Goal: Task Accomplishment & Management: Use online tool/utility

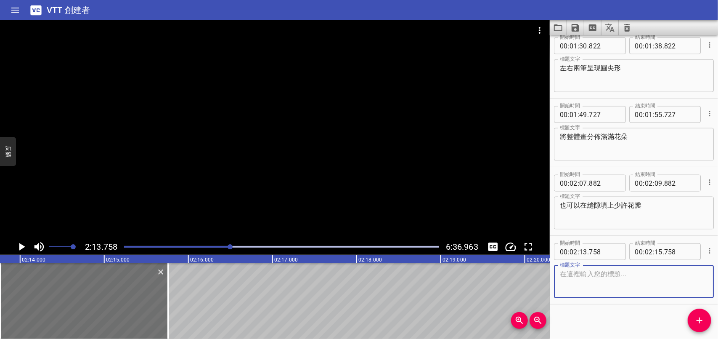
scroll to position [765, 0]
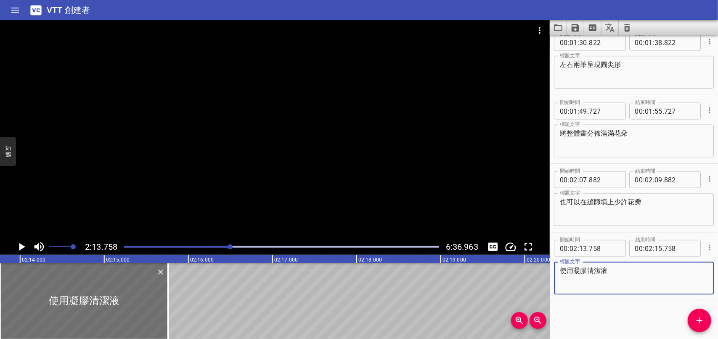
type textarea "使用凝膠清潔液"
click at [21, 246] on icon "播放/暫停" at bounding box center [22, 247] width 6 height 8
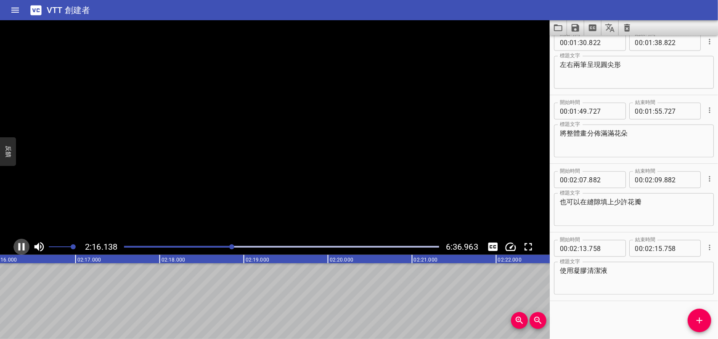
click at [21, 246] on icon "播放/暫停" at bounding box center [21, 246] width 13 height 13
click at [695, 324] on icon "添加提示" at bounding box center [699, 320] width 10 height 10
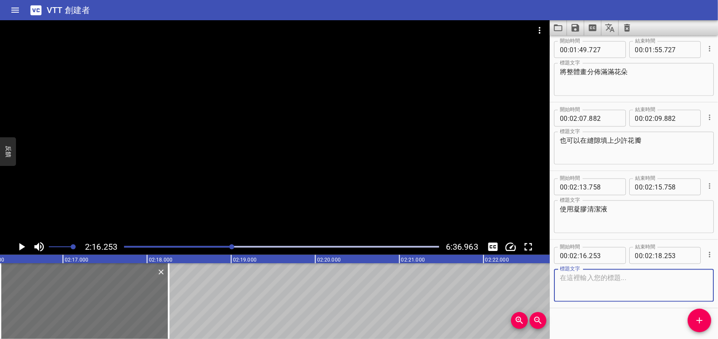
scroll to position [833, 0]
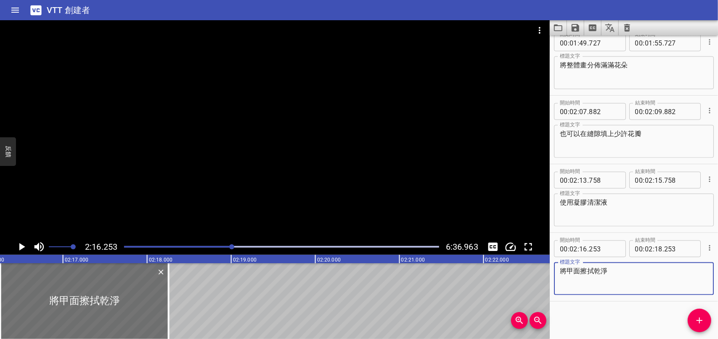
type textarea "將甲面擦拭乾淨"
click at [23, 245] on icon "播放/暫停" at bounding box center [21, 246] width 13 height 13
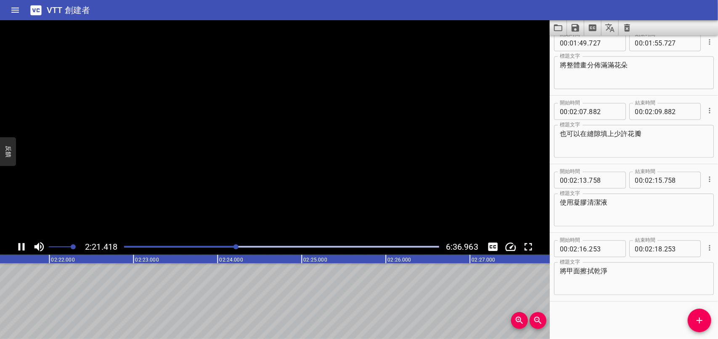
click at [23, 245] on icon "播放/暫停" at bounding box center [22, 247] width 6 height 8
click at [700, 312] on button "添加提示" at bounding box center [700, 320] width 24 height 24
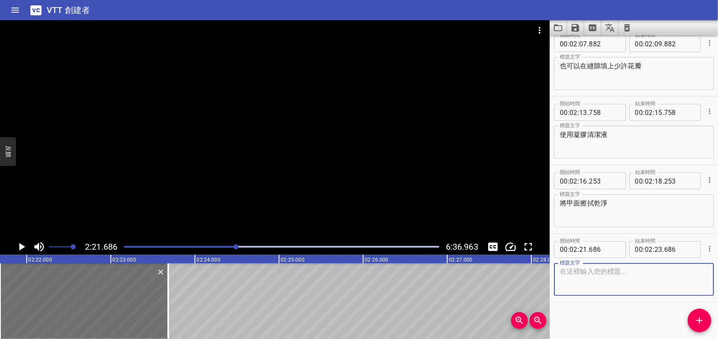
scroll to position [902, 0]
click at [599, 271] on textarea at bounding box center [634, 278] width 148 height 24
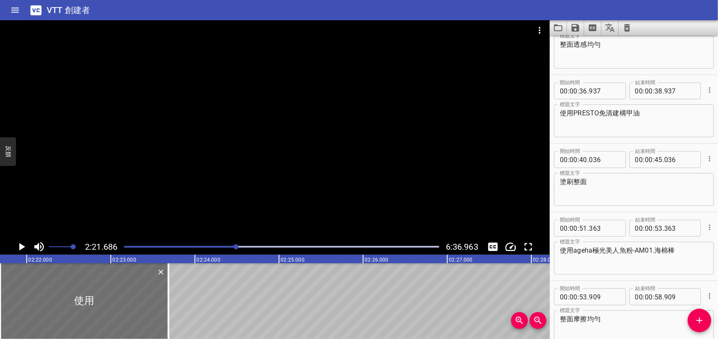
scroll to position [187, 0]
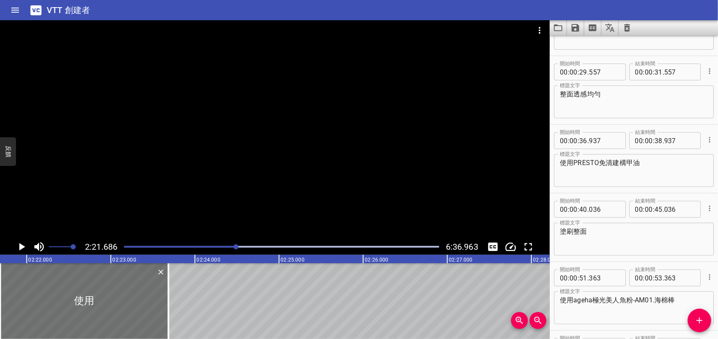
type textarea "使用"
drag, startPoint x: 560, startPoint y: 159, endPoint x: 649, endPoint y: 165, distance: 88.9
click at [649, 165] on textarea "使用PRESTO免清建構甲油" at bounding box center [634, 171] width 148 height 24
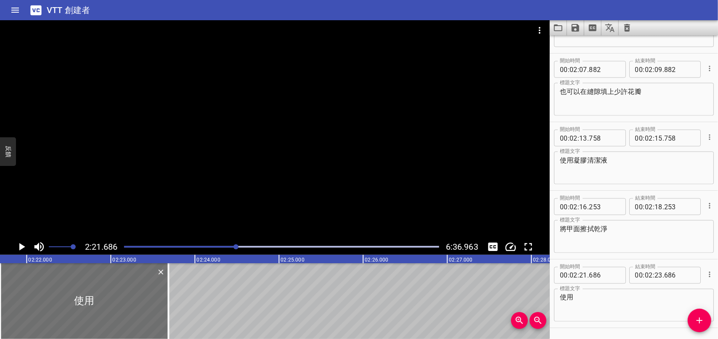
scroll to position [902, 0]
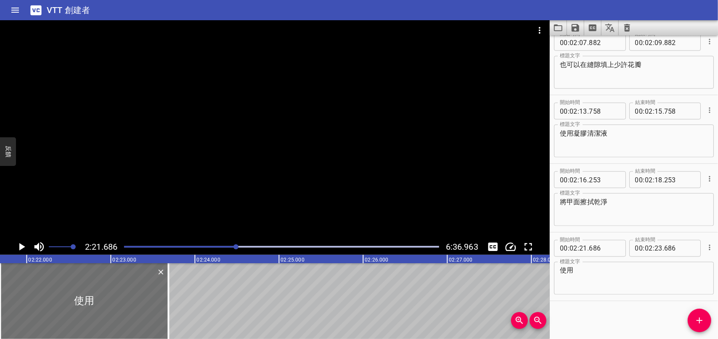
drag, startPoint x: 615, startPoint y: 265, endPoint x: 586, endPoint y: 284, distance: 33.9
click at [586, 284] on div "使用 標題文字" at bounding box center [634, 278] width 160 height 33
drag, startPoint x: 587, startPoint y: 278, endPoint x: 528, endPoint y: 276, distance: 59.0
click at [528, 276] on main "2:21.686 6:36.963 00:00.000 00:01.000 00:02.000 00:03.000 00:04.000 00:05.000 0…" at bounding box center [359, 179] width 718 height 318
paste textarea "使用PRESTO免清建構甲油"
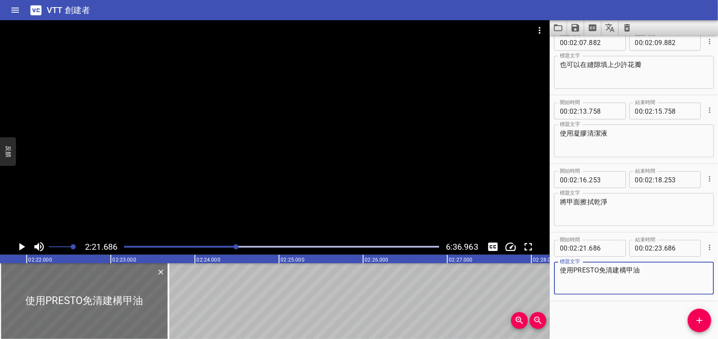
type textarea "使用PRESTO免清建構甲油"
click at [20, 249] on icon "播放/暫停" at bounding box center [22, 247] width 6 height 8
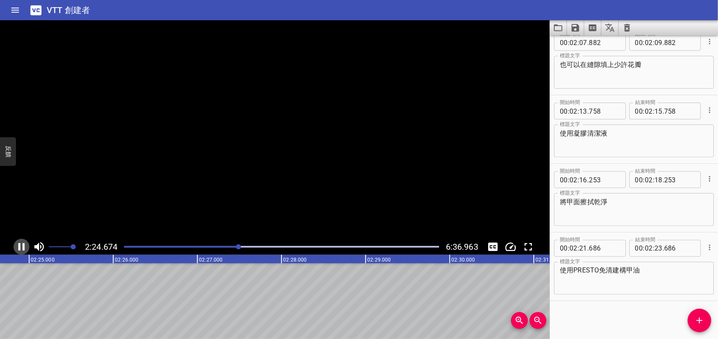
click at [20, 249] on icon "播放/暫停" at bounding box center [21, 246] width 13 height 13
click at [695, 317] on icon "添加提示" at bounding box center [699, 320] width 10 height 10
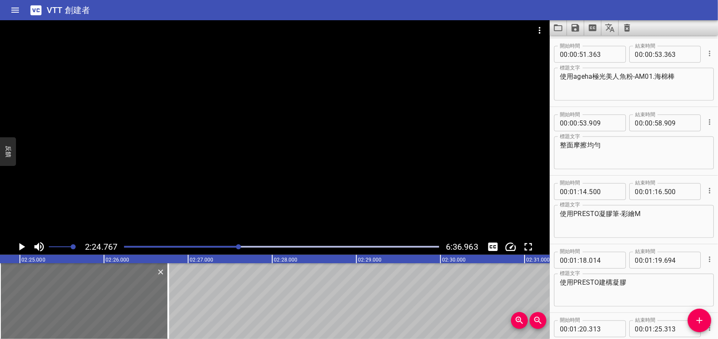
scroll to position [401, 0]
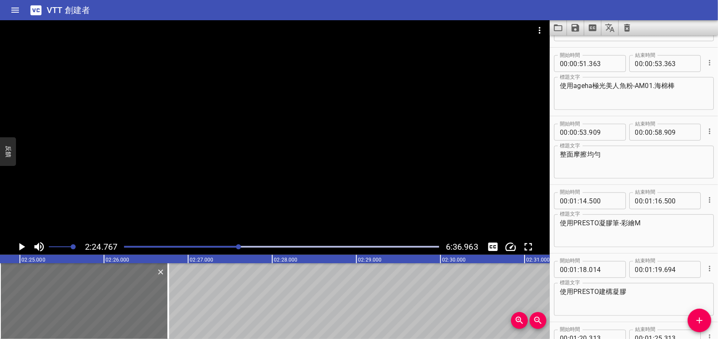
drag, startPoint x: 556, startPoint y: 152, endPoint x: 617, endPoint y: 156, distance: 60.3
click at [617, 156] on div "整面摩擦均勻 標題文字" at bounding box center [634, 162] width 160 height 33
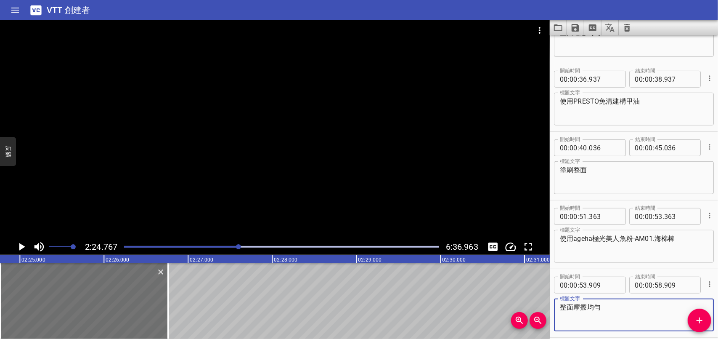
scroll to position [233, 0]
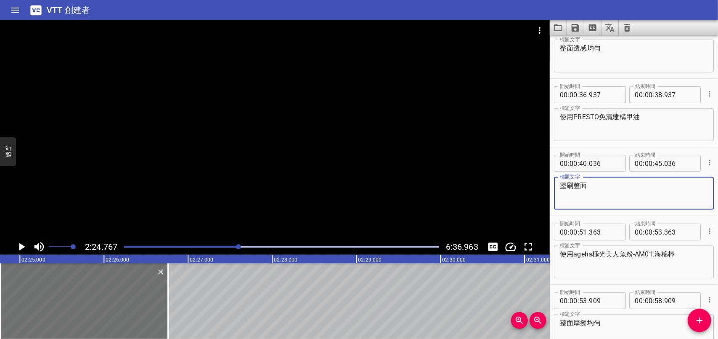
drag, startPoint x: 562, startPoint y: 186, endPoint x: 599, endPoint y: 185, distance: 37.0
click at [599, 185] on textarea "塗刷整面" at bounding box center [634, 193] width 148 height 24
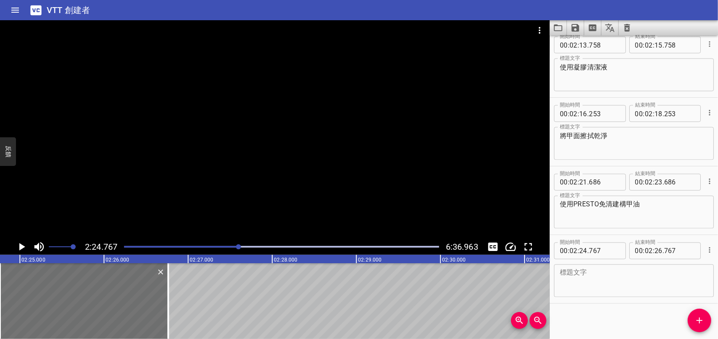
scroll to position [970, 0]
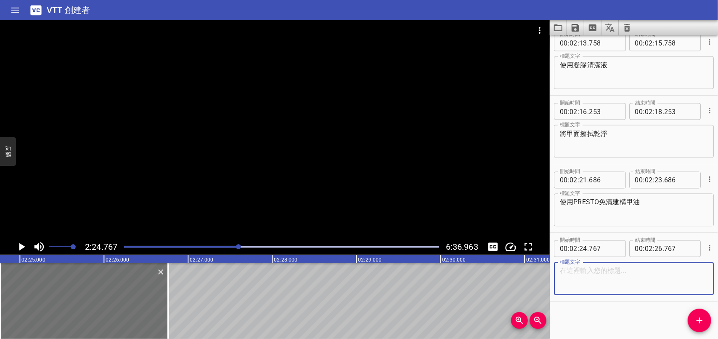
paste textarea "塗刷整面"
type textarea "塗刷整面"
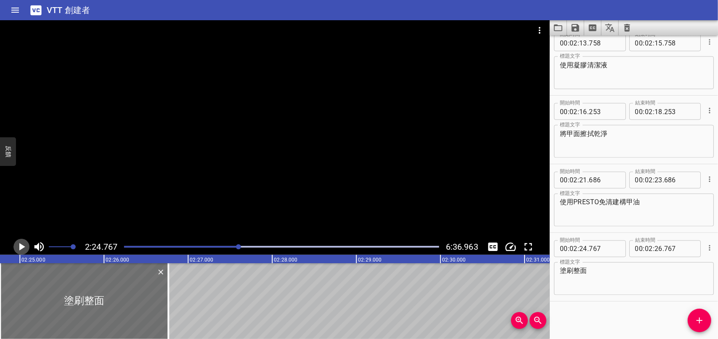
click at [18, 244] on icon "播放/暫停" at bounding box center [21, 246] width 13 height 13
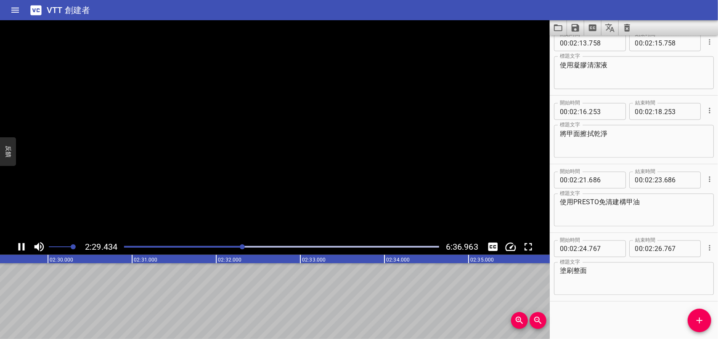
click at [19, 246] on icon "播放/暫停" at bounding box center [22, 247] width 6 height 8
click at [657, 246] on input "number" at bounding box center [659, 248] width 8 height 17
type input "27"
type input "767"
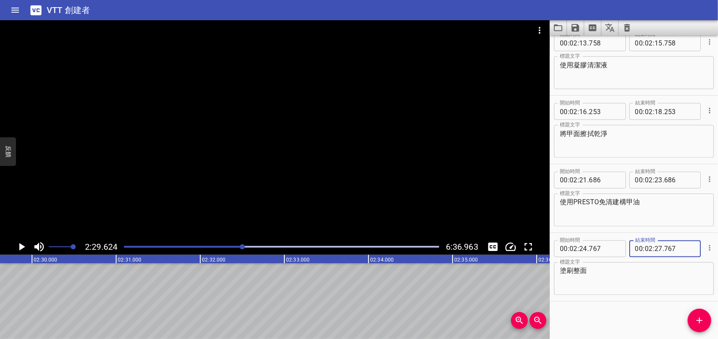
click at [21, 244] on icon "播放/暫停" at bounding box center [22, 247] width 6 height 8
click at [21, 244] on icon "播放/暫停" at bounding box center [21, 246] width 13 height 13
click at [21, 244] on icon "播放/暫停" at bounding box center [22, 247] width 6 height 8
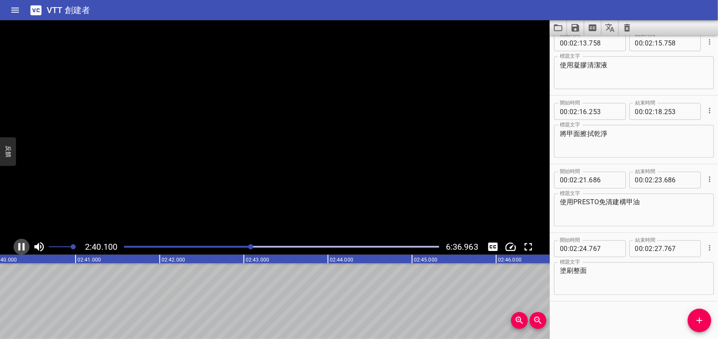
click at [21, 244] on icon "播放/暫停" at bounding box center [21, 246] width 13 height 13
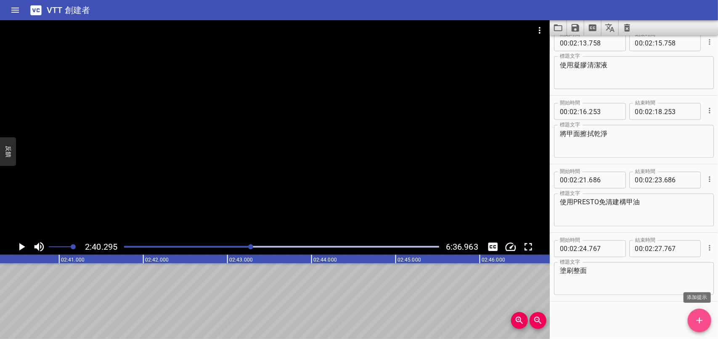
click at [708, 321] on span "添加提示" at bounding box center [700, 320] width 24 height 10
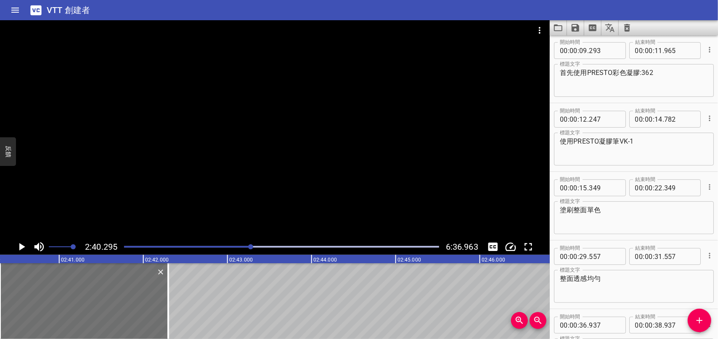
scroll to position [0, 0]
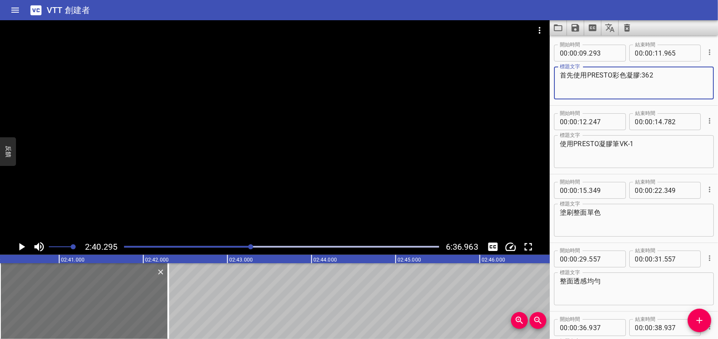
drag, startPoint x: 575, startPoint y: 73, endPoint x: 655, endPoint y: 75, distance: 79.9
click at [655, 75] on textarea "首先使用PRESTO彩色凝膠:362" at bounding box center [634, 83] width 148 height 24
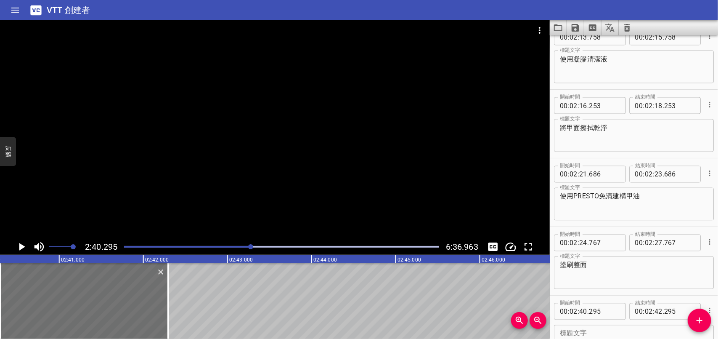
scroll to position [1039, 0]
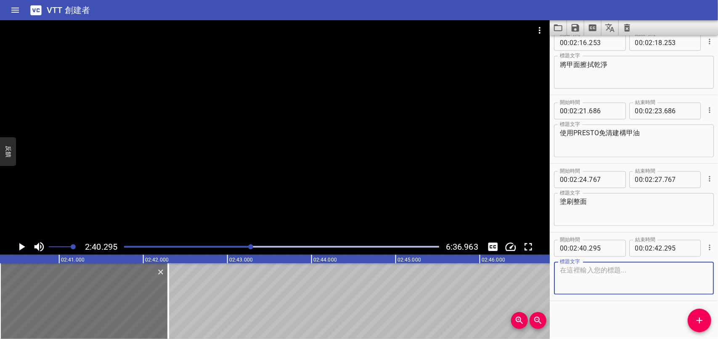
click at [577, 277] on textarea at bounding box center [634, 278] width 148 height 24
paste textarea "使用PRESTO彩色凝膠:362"
type textarea "使用PRESTO彩色凝膠:004"
click at [22, 245] on icon "播放/暫停" at bounding box center [22, 247] width 6 height 8
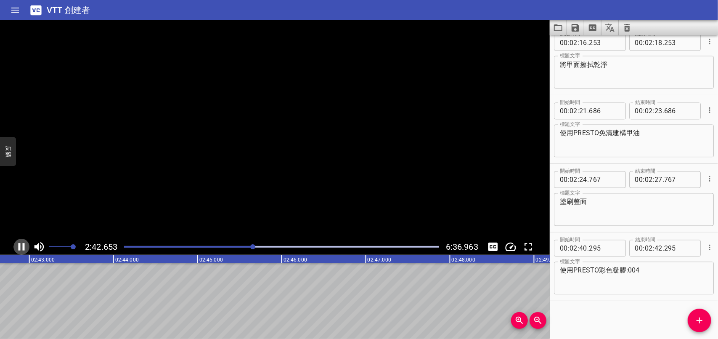
click at [21, 246] on icon "播放/暫停" at bounding box center [21, 246] width 13 height 13
click at [703, 321] on icon "添加提示" at bounding box center [699, 320] width 10 height 10
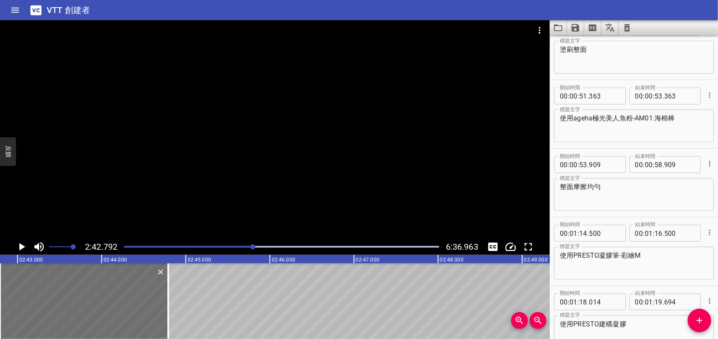
scroll to position [350, 0]
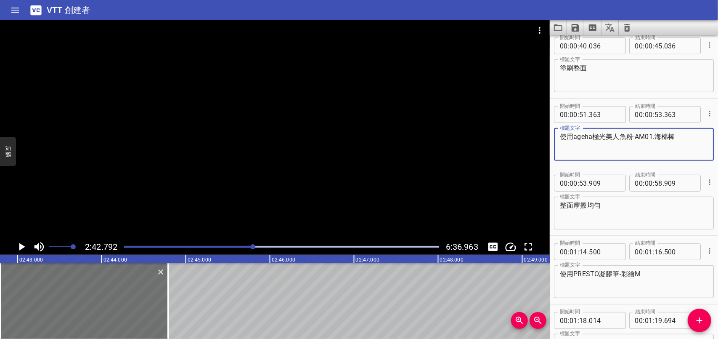
drag, startPoint x: 574, startPoint y: 135, endPoint x: 592, endPoint y: 138, distance: 18.7
click at [592, 138] on textarea "使用ageha極光美人魚粉-AM01.海棉棒" at bounding box center [634, 144] width 148 height 24
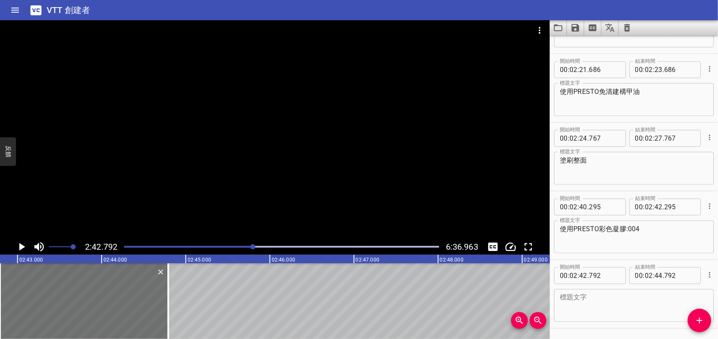
scroll to position [1107, 0]
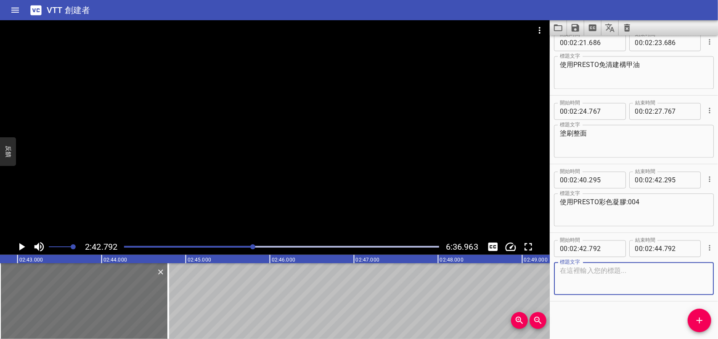
paste textarea "ageha"
type textarea "ageha凝膠筆3 Multiple"
click at [20, 244] on icon "播放/暫停" at bounding box center [22, 247] width 6 height 8
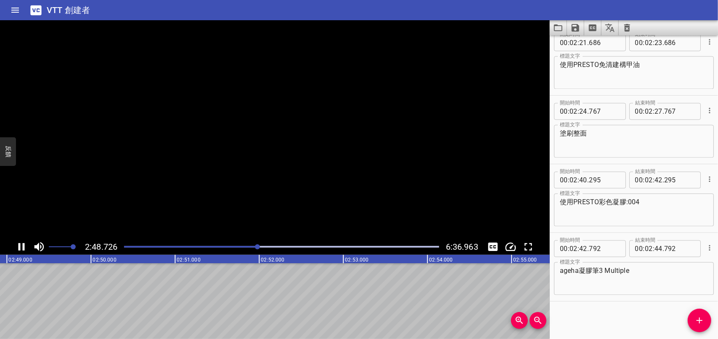
click at [20, 244] on icon "播放/暫停" at bounding box center [22, 247] width 6 height 8
click at [699, 315] on icon "添加提示" at bounding box center [699, 320] width 10 height 10
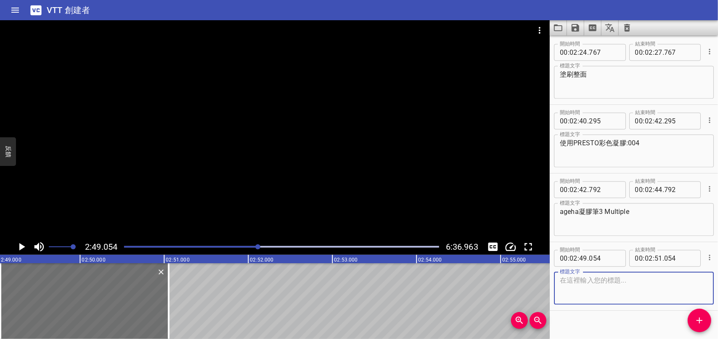
scroll to position [1176, 0]
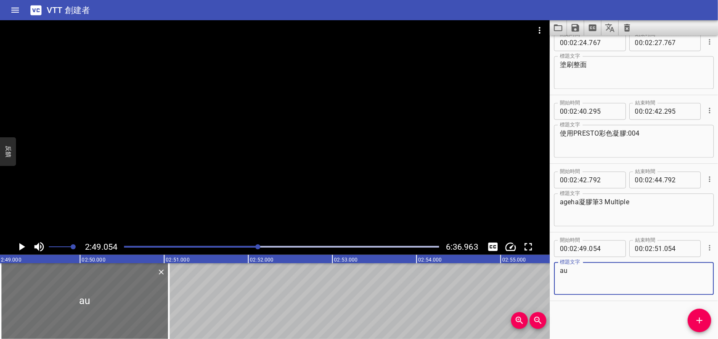
type textarea "a"
type textarea "描繪白色花瓣"
click at [23, 245] on icon "播放/暫停" at bounding box center [21, 246] width 13 height 13
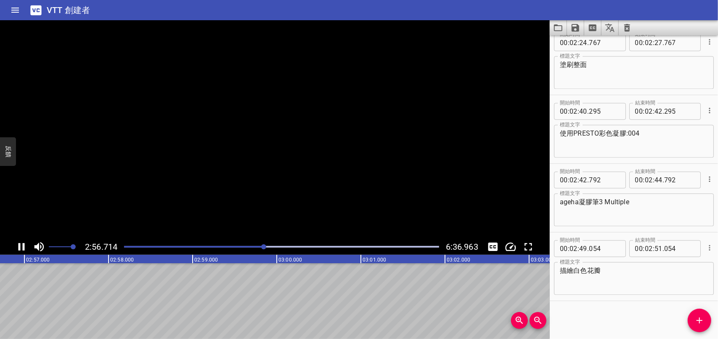
click at [23, 245] on icon "播放/暫停" at bounding box center [22, 247] width 6 height 8
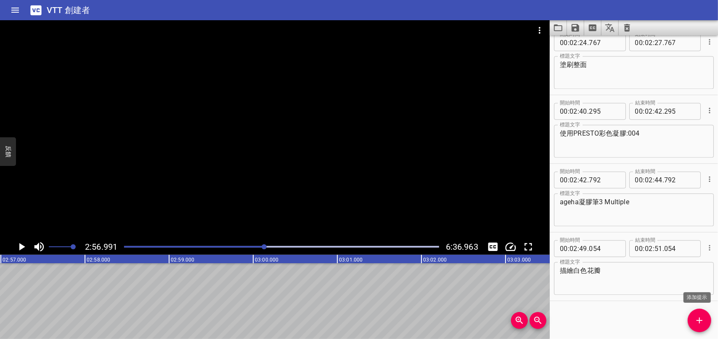
click at [697, 316] on icon "添加提示" at bounding box center [699, 320] width 10 height 10
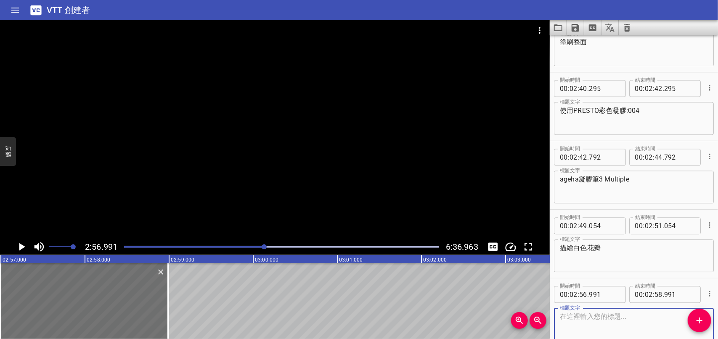
scroll to position [1244, 0]
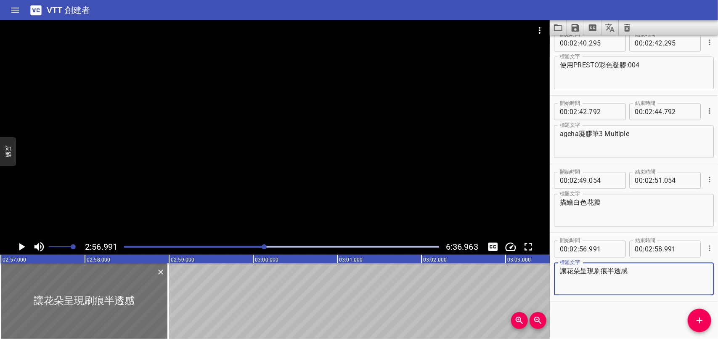
type textarea "讓花朵呈現刷痕半透感"
click at [22, 248] on icon "播放/暫停" at bounding box center [22, 247] width 6 height 8
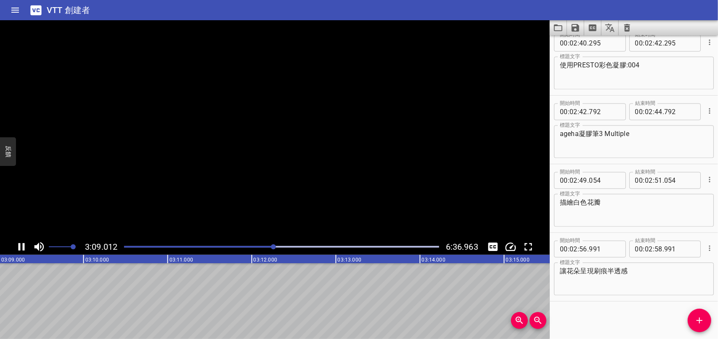
click at [21, 246] on icon "播放/暫停" at bounding box center [21, 246] width 13 height 13
click at [702, 316] on icon "添加提示" at bounding box center [699, 320] width 10 height 10
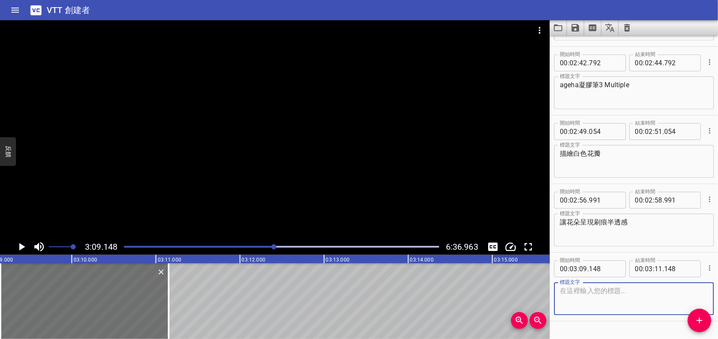
scroll to position [1313, 0]
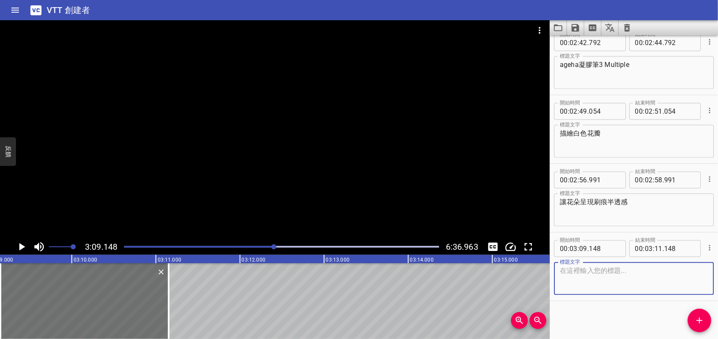
click at [599, 279] on textarea at bounding box center [634, 278] width 148 height 24
type textarea "縣"
type textarea "可以呈現對角線放置"
click at [21, 244] on icon "播放/暫停" at bounding box center [21, 246] width 13 height 13
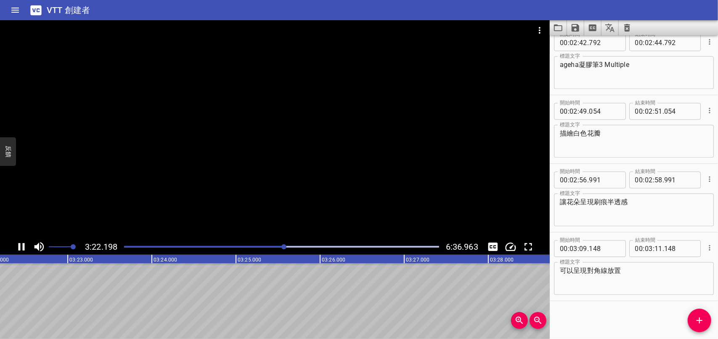
click at [21, 246] on icon "播放/暫停" at bounding box center [21, 246] width 13 height 13
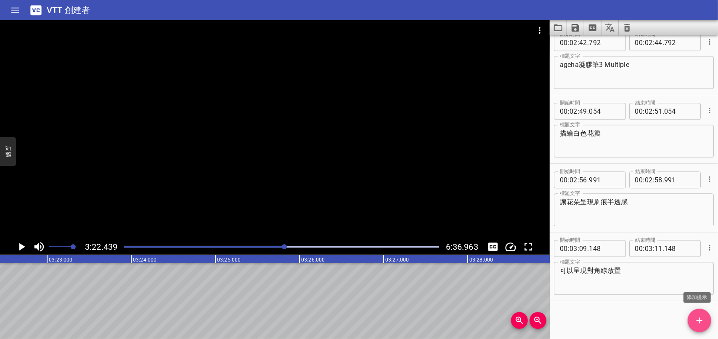
click at [700, 314] on button "添加提示" at bounding box center [700, 320] width 24 height 24
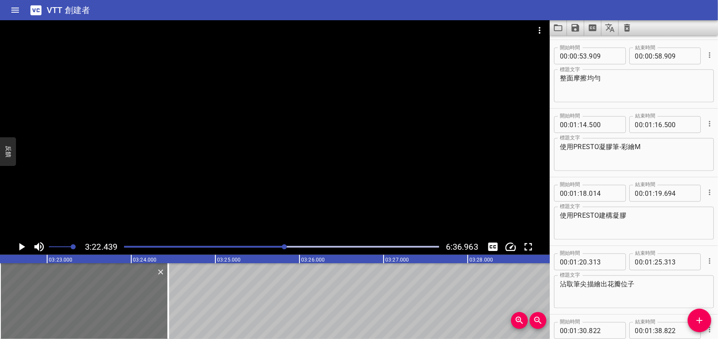
scroll to position [476, 0]
drag, startPoint x: 560, startPoint y: 146, endPoint x: 658, endPoint y: 144, distance: 97.6
click at [658, 144] on textarea "使用PRESTO凝膠筆-彩繪M" at bounding box center [634, 156] width 148 height 24
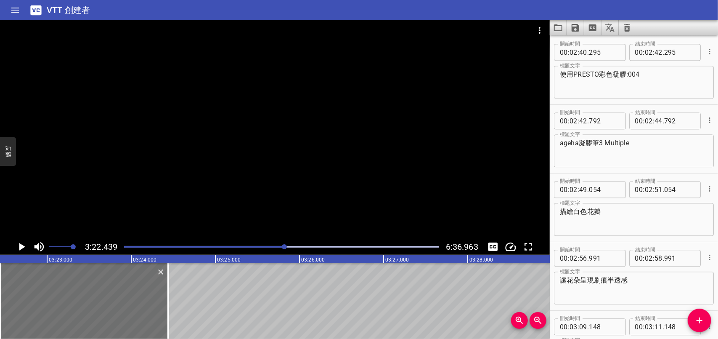
scroll to position [1381, 0]
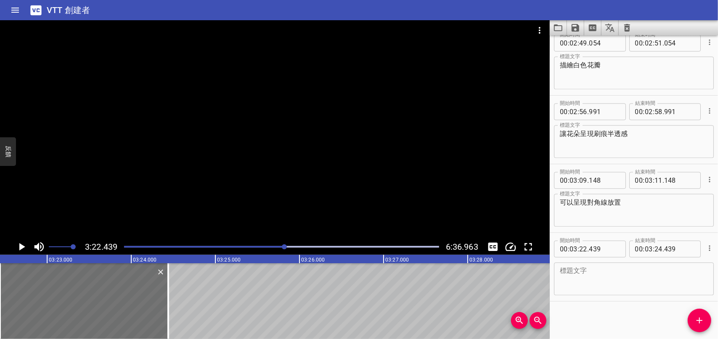
drag, startPoint x: 602, startPoint y: 268, endPoint x: 578, endPoint y: 275, distance: 24.7
paste textarea "使用PRESTO凝膠筆-彩繪M"
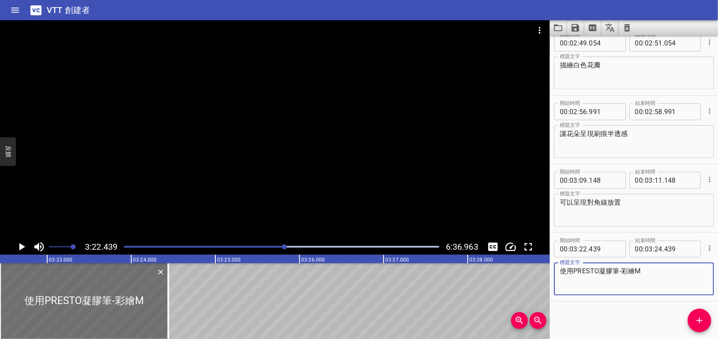
type textarea "使用PRESTO凝膠筆-彩繪M"
click at [24, 244] on icon "播放/暫停" at bounding box center [21, 246] width 13 height 13
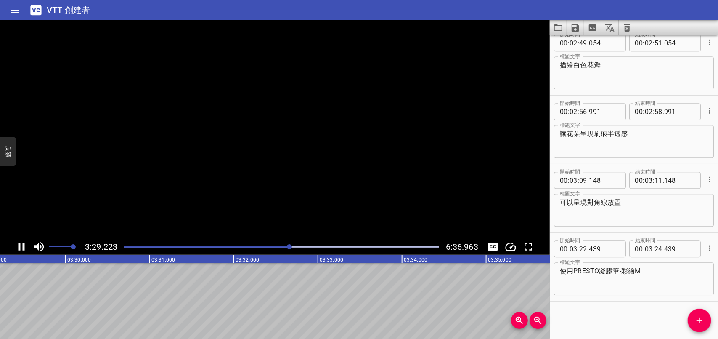
click at [24, 244] on icon "播放/暫停" at bounding box center [22, 247] width 6 height 8
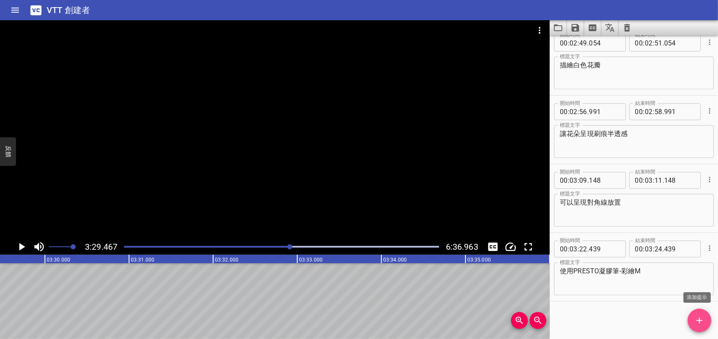
click at [696, 315] on icon "添加提示" at bounding box center [699, 320] width 10 height 10
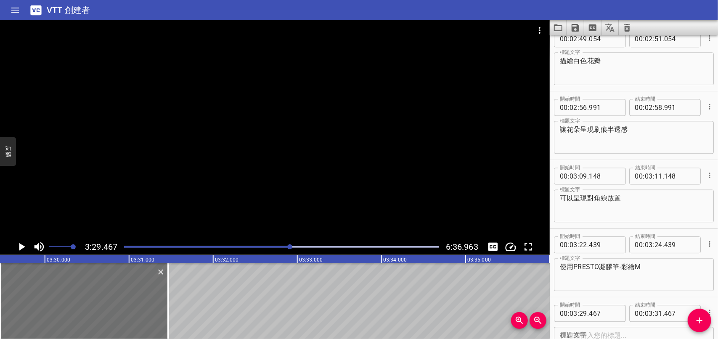
drag, startPoint x: 571, startPoint y: 59, endPoint x: 617, endPoint y: 58, distance: 45.9
click at [617, 58] on div "描繪白色花瓣 標題文字" at bounding box center [634, 68] width 160 height 33
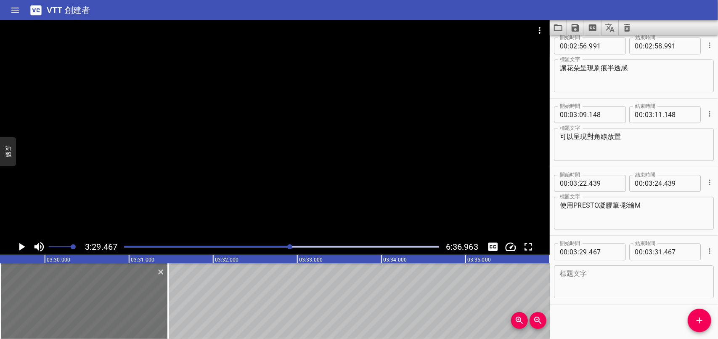
scroll to position [1450, 0]
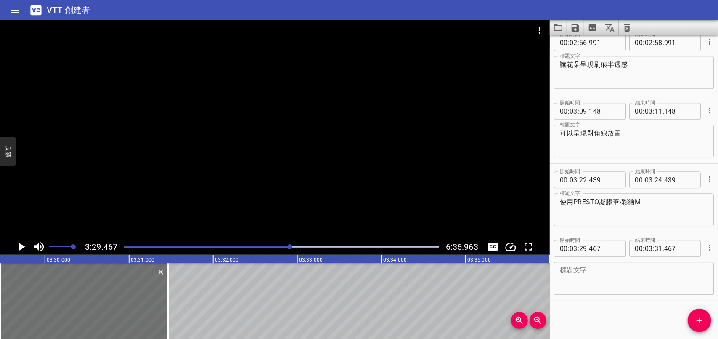
click at [610, 281] on textarea at bounding box center [634, 278] width 148 height 24
type textarea "喵"
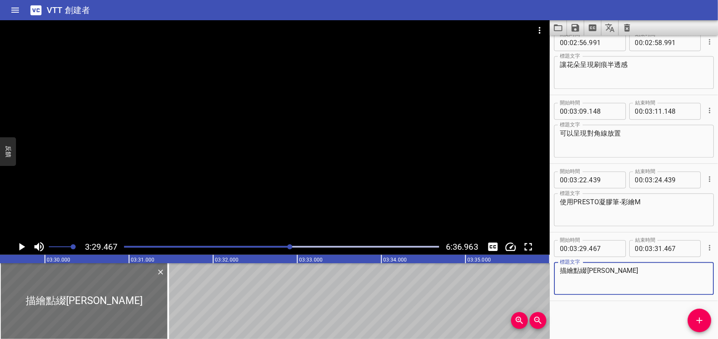
type textarea "描繪點綴[PERSON_NAME]"
click at [24, 246] on icon "播放/暫停" at bounding box center [22, 247] width 6 height 8
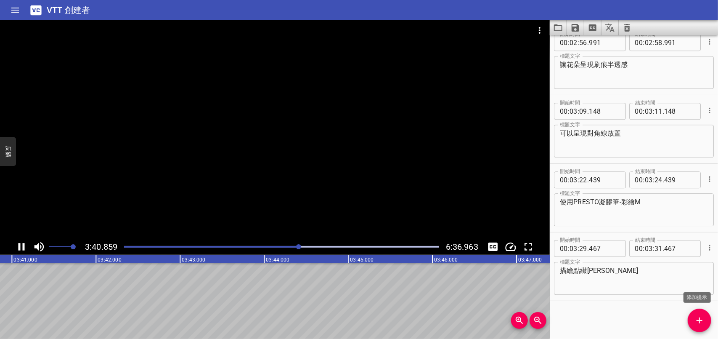
scroll to position [0, 18597]
click at [706, 322] on span "添加提示" at bounding box center [700, 320] width 24 height 10
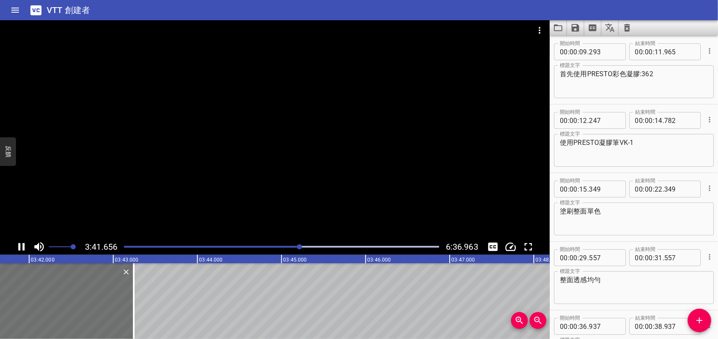
scroll to position [0, 0]
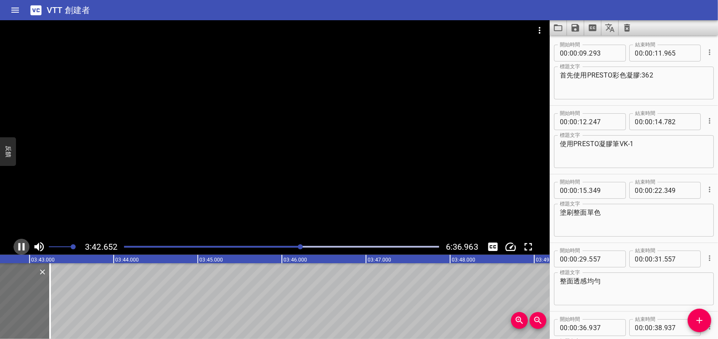
click at [24, 246] on icon "播放/暫停" at bounding box center [21, 246] width 13 height 13
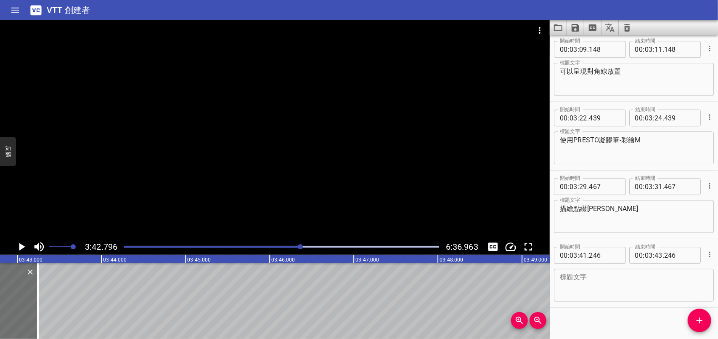
scroll to position [1518, 0]
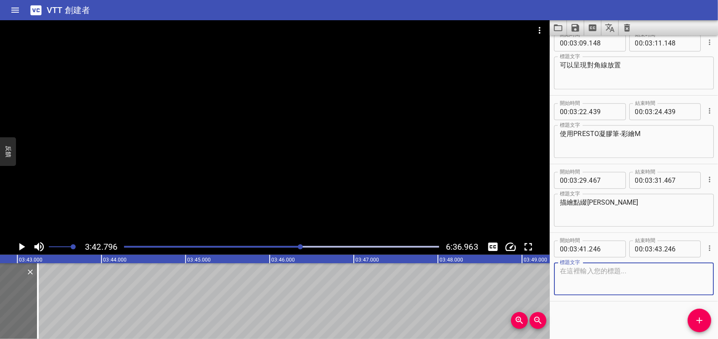
click at [625, 286] on textarea at bounding box center [634, 279] width 148 height 24
type textarea "點上花心點綴"
click at [22, 246] on icon "播放/暫停" at bounding box center [22, 247] width 6 height 8
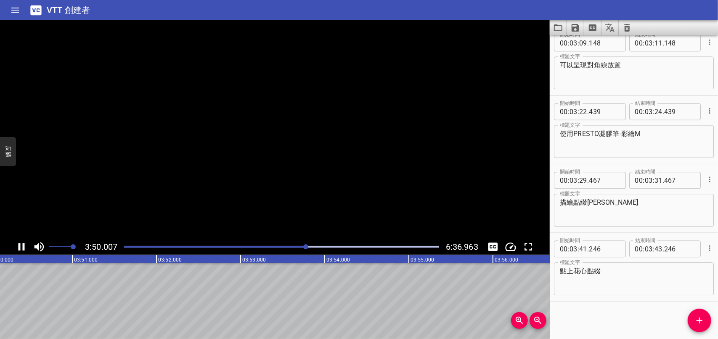
click at [22, 246] on icon "播放/暫停" at bounding box center [21, 246] width 13 height 13
click at [690, 320] on span "添加提示" at bounding box center [700, 320] width 24 height 10
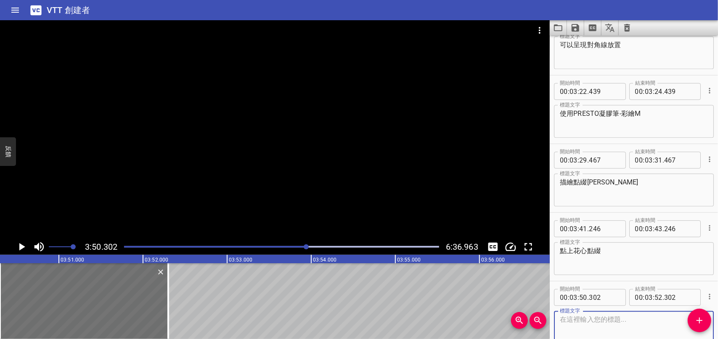
scroll to position [1587, 0]
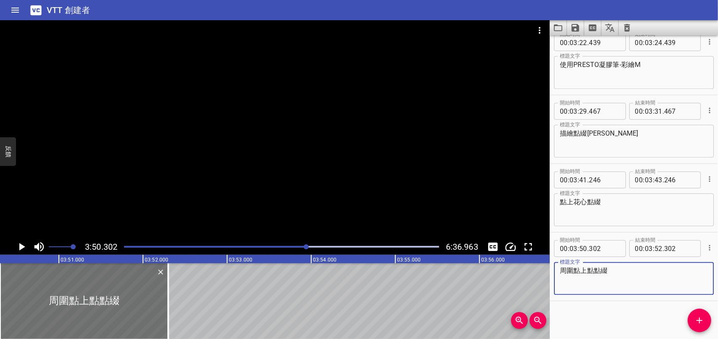
type textarea "周圍點上點點綴"
click at [19, 244] on icon "播放/暫停" at bounding box center [22, 247] width 6 height 8
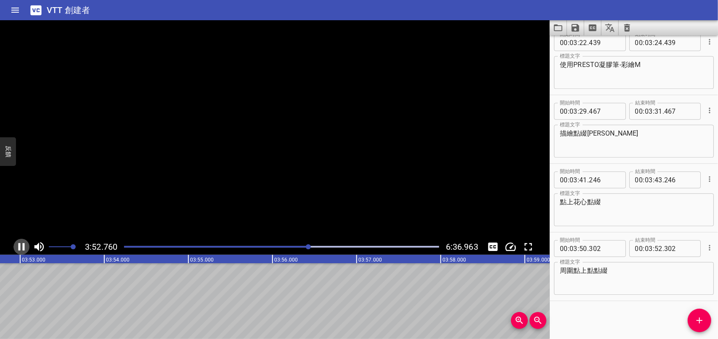
click at [20, 247] on icon "播放/暫停" at bounding box center [22, 247] width 6 height 8
click at [698, 319] on icon "添加提示" at bounding box center [699, 320] width 10 height 10
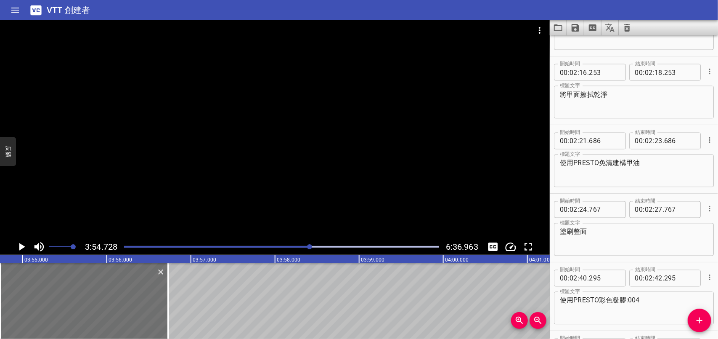
scroll to position [1002, 0]
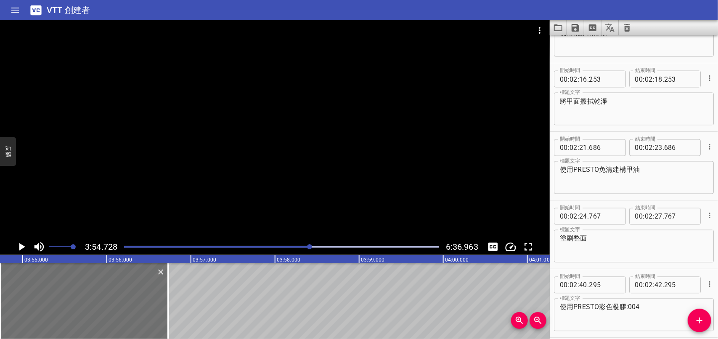
drag, startPoint x: 558, startPoint y: 168, endPoint x: 641, endPoint y: 171, distance: 83.3
click at [649, 169] on div "使用PRESTO免清建構甲油 標題文字" at bounding box center [634, 177] width 160 height 33
drag, startPoint x: 641, startPoint y: 171, endPoint x: 553, endPoint y: 172, distance: 88.3
click at [553, 172] on div "開始時間 00 : 02 : 21 . 686 開始時間 結束時間 00 : 02 : 23 . 686 結束時間 標題文字 使用PRESTO免清建構甲油 標…" at bounding box center [634, 166] width 168 height 68
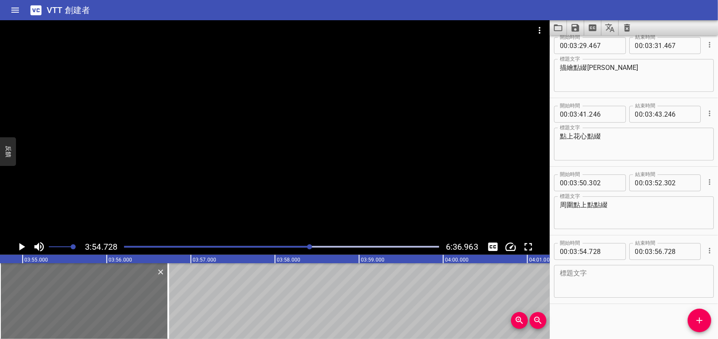
scroll to position [1656, 0]
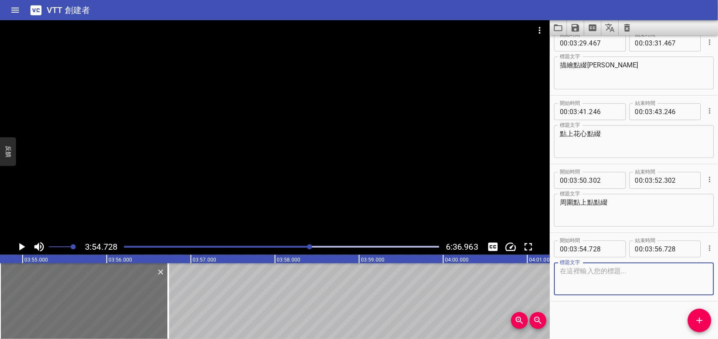
paste textarea "使用PRESTO免清建構甲油"
type textarea "使用PRESTO免清建構甲油"
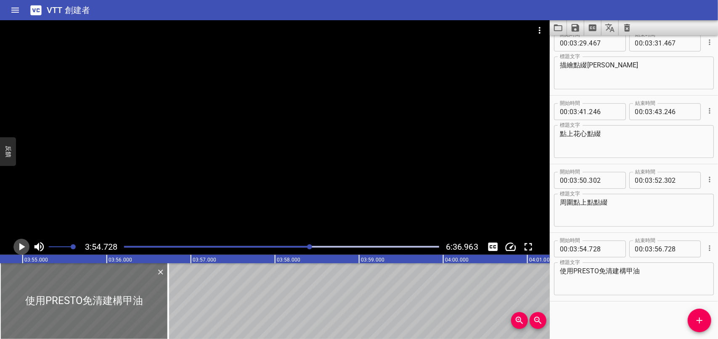
click at [21, 246] on icon "播放/暫停" at bounding box center [22, 247] width 6 height 8
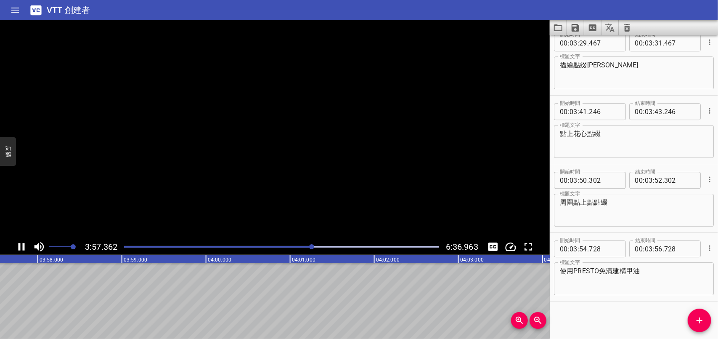
click at [21, 246] on icon "播放/暫停" at bounding box center [21, 246] width 13 height 13
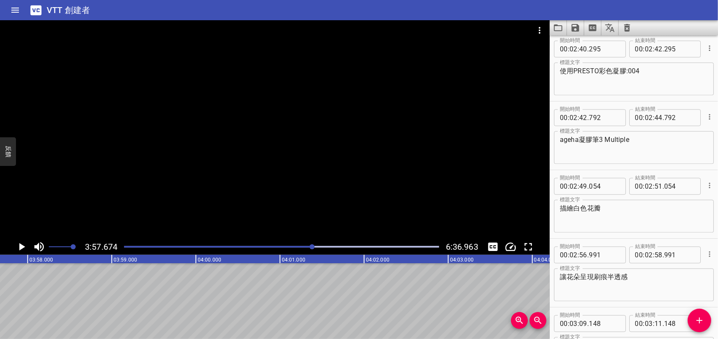
scroll to position [1151, 0]
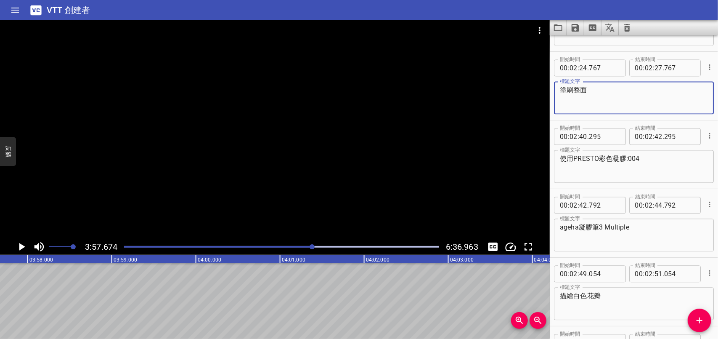
drag, startPoint x: 561, startPoint y: 89, endPoint x: 594, endPoint y: 90, distance: 32.4
click at [594, 90] on textarea "塗刷整面" at bounding box center [634, 98] width 148 height 24
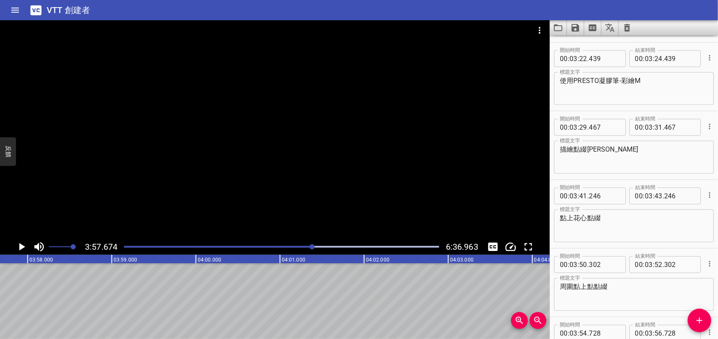
scroll to position [1656, 0]
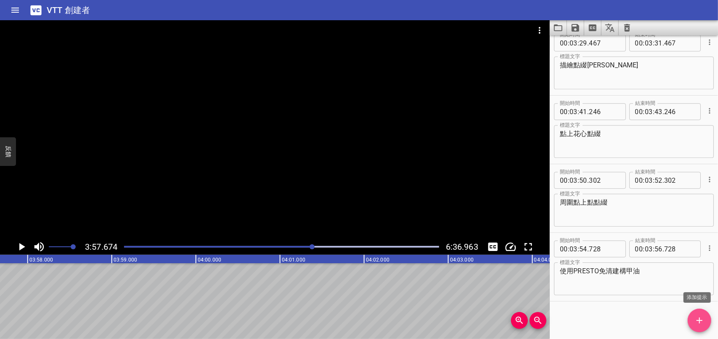
click at [700, 317] on icon "添加提示" at bounding box center [699, 320] width 10 height 10
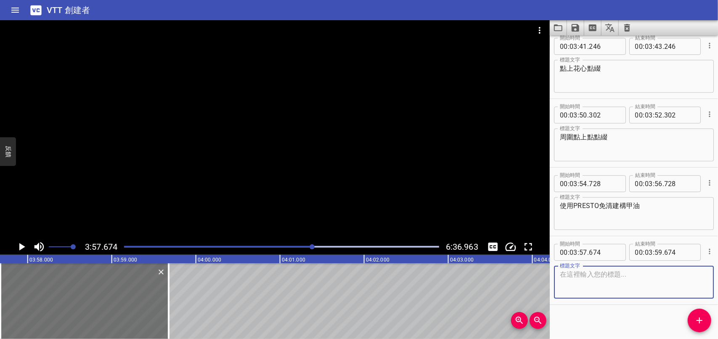
scroll to position [1725, 0]
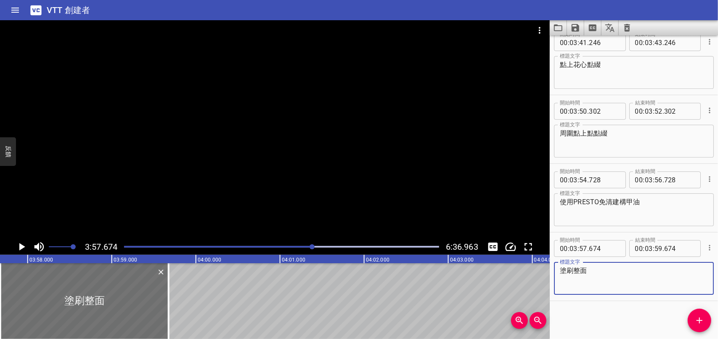
type textarea "塗刷整面"
click at [19, 248] on icon "播放/暫停" at bounding box center [22, 247] width 6 height 8
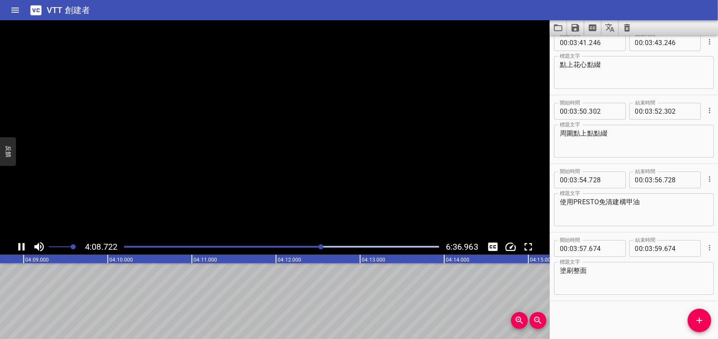
click at [19, 248] on icon "播放/暫停" at bounding box center [22, 247] width 6 height 8
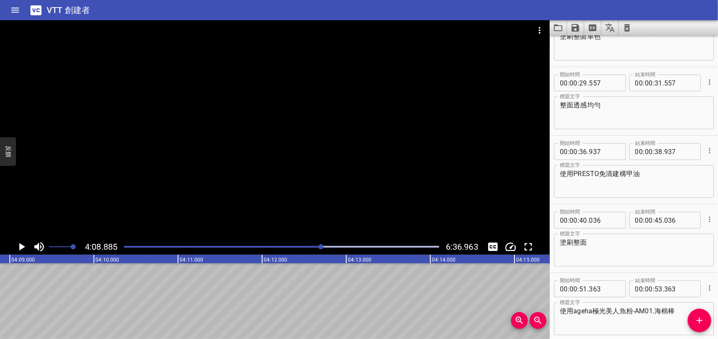
scroll to position [0, 0]
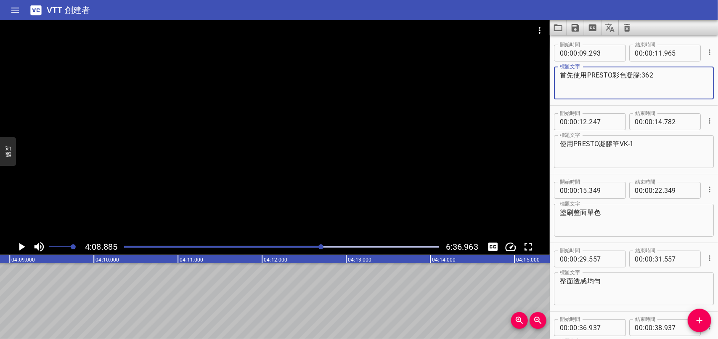
drag, startPoint x: 574, startPoint y: 73, endPoint x: 661, endPoint y: 74, distance: 87.5
click at [661, 74] on textarea "首先使用PRESTO彩色凝膠:362" at bounding box center [634, 83] width 148 height 24
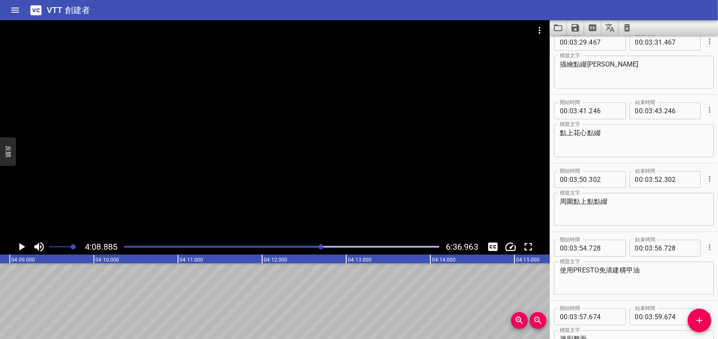
scroll to position [1725, 0]
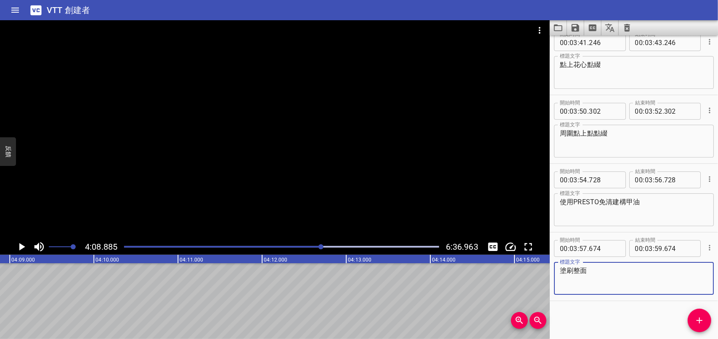
drag, startPoint x: 607, startPoint y: 281, endPoint x: 632, endPoint y: 296, distance: 29.4
click at [620, 287] on textarea "塗刷整面" at bounding box center [634, 278] width 148 height 24
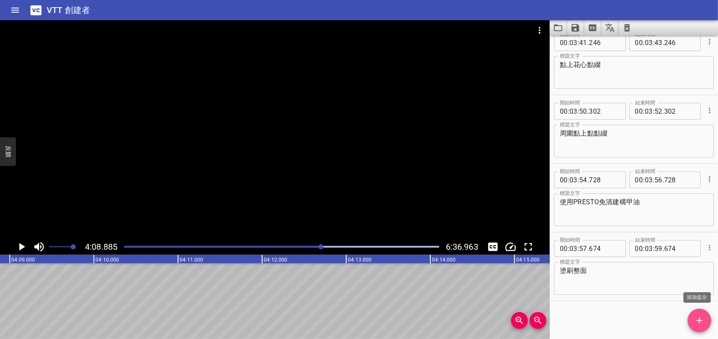
click at [703, 321] on icon "添加提示" at bounding box center [699, 320] width 10 height 10
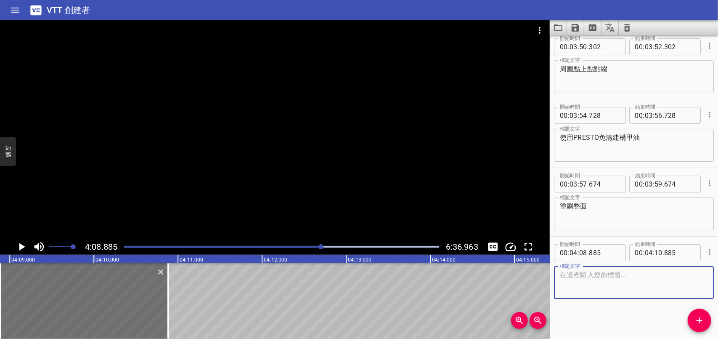
scroll to position [1793, 0]
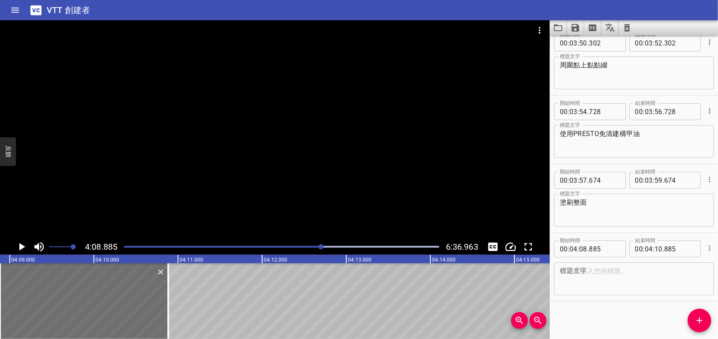
drag, startPoint x: 559, startPoint y: 277, endPoint x: 619, endPoint y: 300, distance: 64.7
click at [619, 300] on div "開始時間 00 : 04 : 08 . 885 開始時間 結束時間 00 : 04 : 10 . 885 結束時間 標題文字 標題文字" at bounding box center [634, 267] width 168 height 68
paste textarea "使用PRESTO彩色凝膠:362"
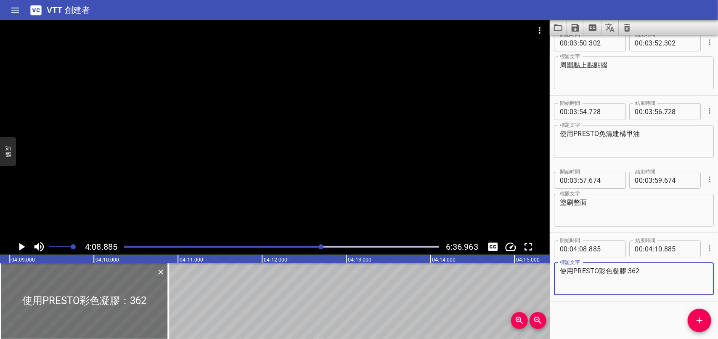
type textarea "使用PRESTO彩色凝膠:362"
click at [21, 246] on icon "播放/暫停" at bounding box center [22, 247] width 6 height 8
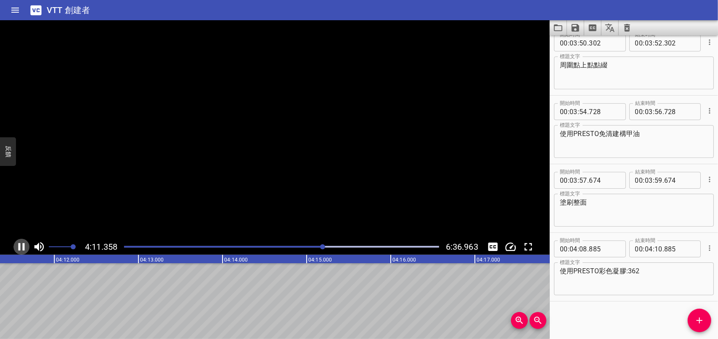
click at [21, 246] on icon "播放/暫停" at bounding box center [21, 246] width 13 height 13
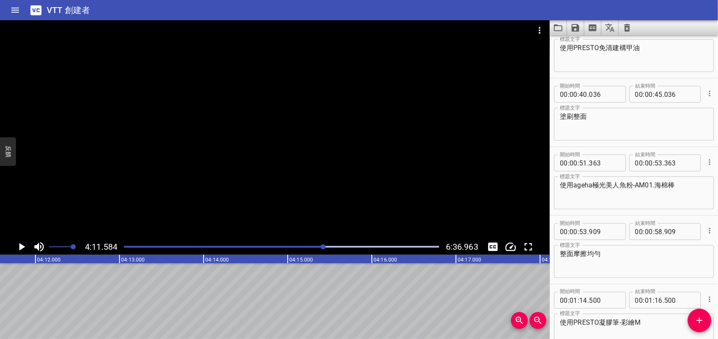
scroll to position [0, 0]
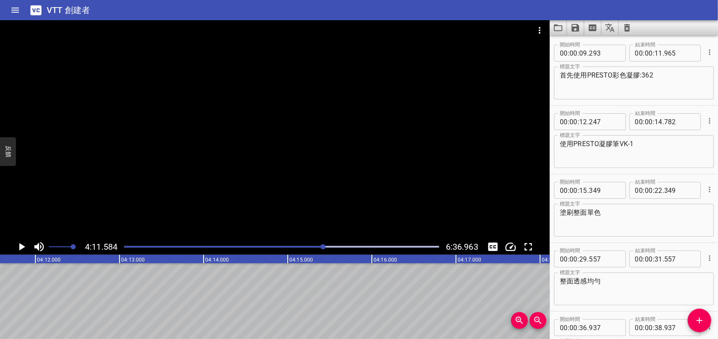
drag, startPoint x: 558, startPoint y: 142, endPoint x: 648, endPoint y: 142, distance: 90.4
click at [648, 142] on div "使用PRESTO凝膠筆VK-1 標題文字" at bounding box center [634, 151] width 160 height 33
type textarea "使用PRESTO凝膠筆VK-1"
click at [650, 145] on textarea "使用PRESTO凝膠筆VK-1" at bounding box center [634, 152] width 148 height 24
drag, startPoint x: 647, startPoint y: 143, endPoint x: 573, endPoint y: 145, distance: 74.1
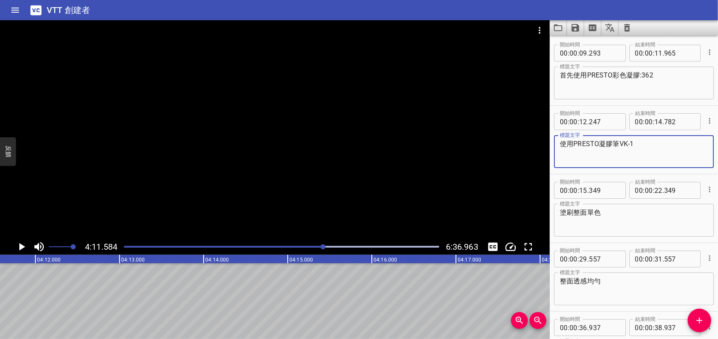
click at [556, 145] on div "使用PRESTO凝膠筆VK-1 標題文字" at bounding box center [634, 151] width 160 height 33
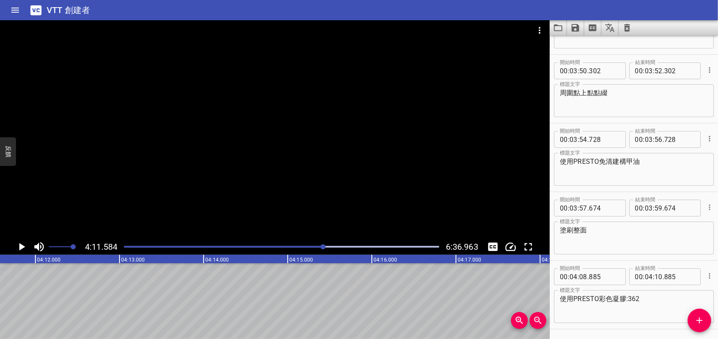
scroll to position [1793, 0]
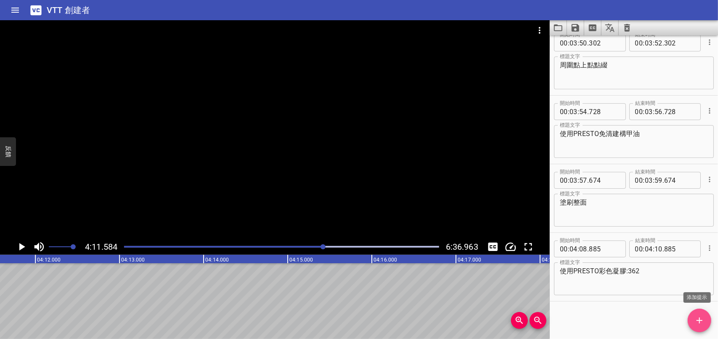
click at [693, 322] on span "添加提示" at bounding box center [700, 320] width 24 height 10
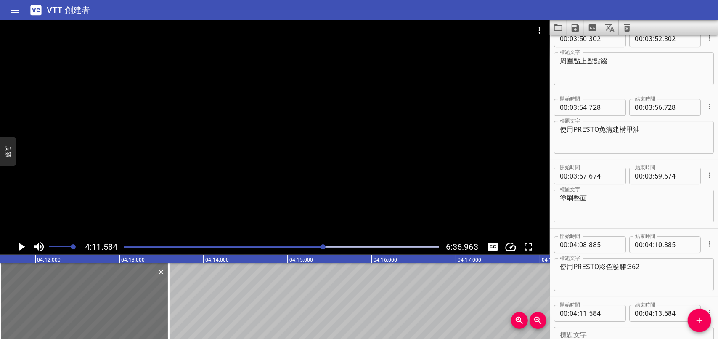
drag, startPoint x: 599, startPoint y: 296, endPoint x: 567, endPoint y: 286, distance: 32.9
click at [567, 286] on div "使用PRESTO彩色凝膠:362 標題文字" at bounding box center [634, 274] width 160 height 33
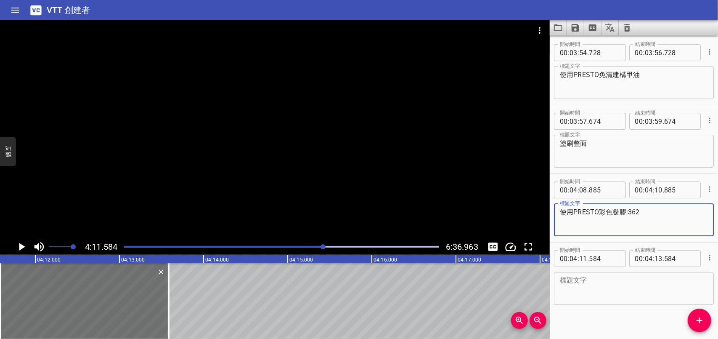
scroll to position [1862, 0]
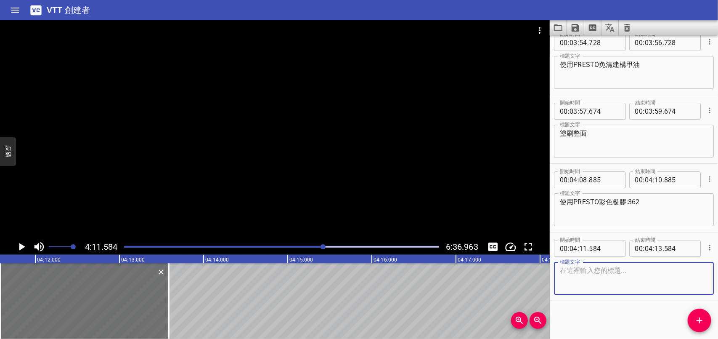
paste textarea "使用PRESTO凝膠筆VK-1"
type textarea "使用PRESTO凝膠筆VK-1"
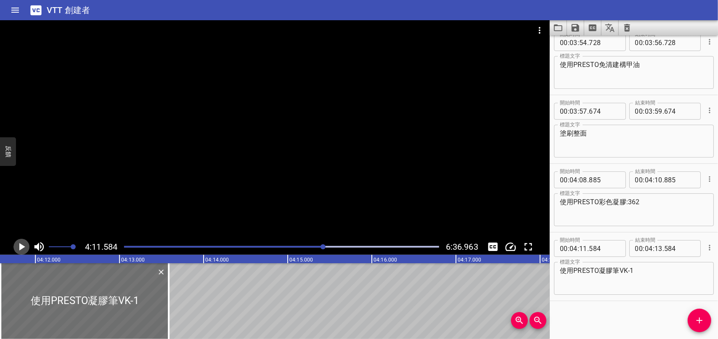
click at [23, 246] on icon "播放/暫停" at bounding box center [22, 247] width 6 height 8
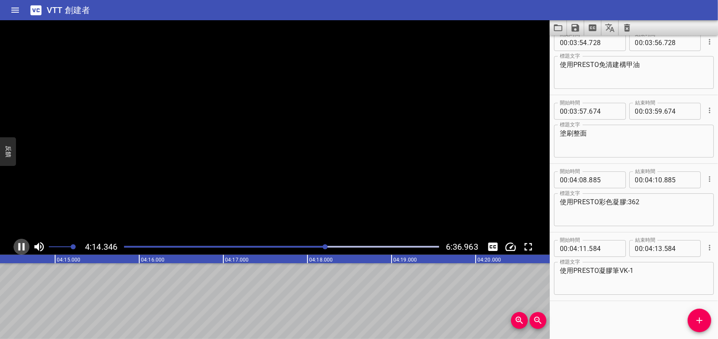
click at [23, 246] on icon "播放/暫停" at bounding box center [22, 247] width 6 height 8
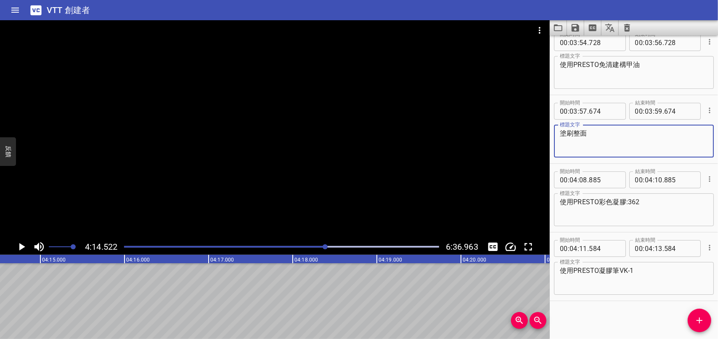
drag, startPoint x: 545, startPoint y: 132, endPoint x: 527, endPoint y: 133, distance: 18.1
click at [527, 133] on main "4:14.522 6:36.963 00:00.000 00:01.000 00:02.000 00:03.000 00:04.000 00:05.000 0…" at bounding box center [359, 179] width 718 height 318
click at [697, 321] on icon "添加提示" at bounding box center [699, 320] width 10 height 10
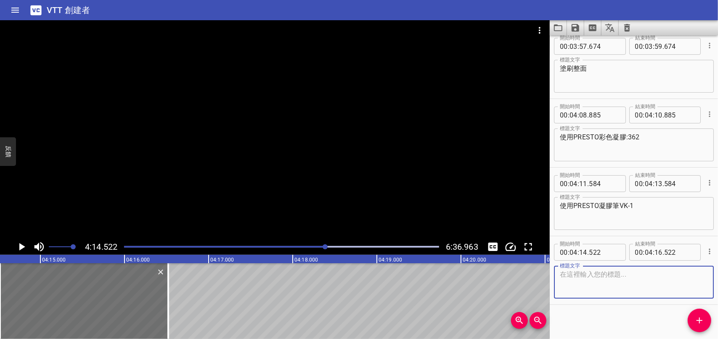
scroll to position [1930, 0]
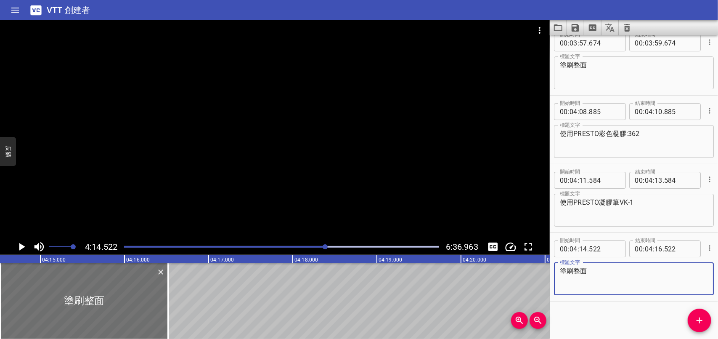
type textarea "塗刷整面"
click at [22, 244] on icon "播放/暫停" at bounding box center [21, 246] width 13 height 13
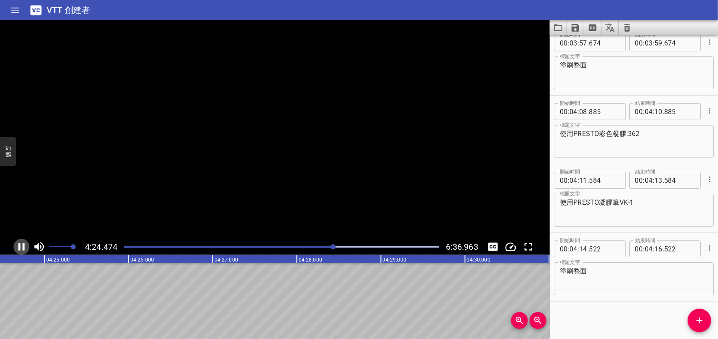
click at [21, 244] on icon "播放/暫停" at bounding box center [21, 246] width 13 height 13
click at [658, 247] on input "number" at bounding box center [659, 248] width 8 height 17
type input "17"
type input "522"
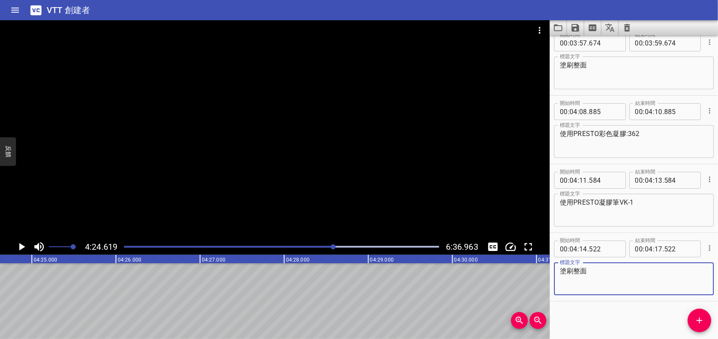
click at [639, 273] on textarea "塗刷整面" at bounding box center [634, 279] width 148 height 24
click at [702, 321] on icon "添加提示" at bounding box center [699, 320] width 10 height 10
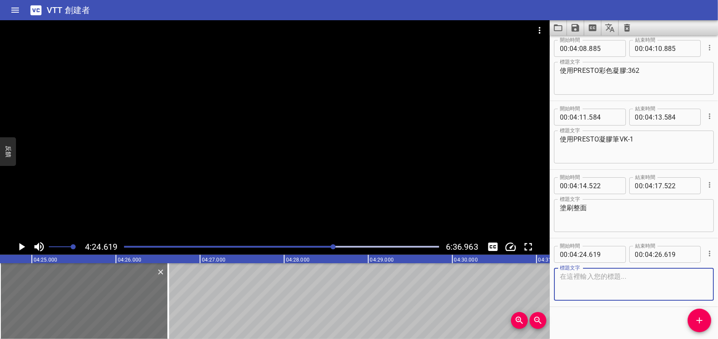
scroll to position [1999, 0]
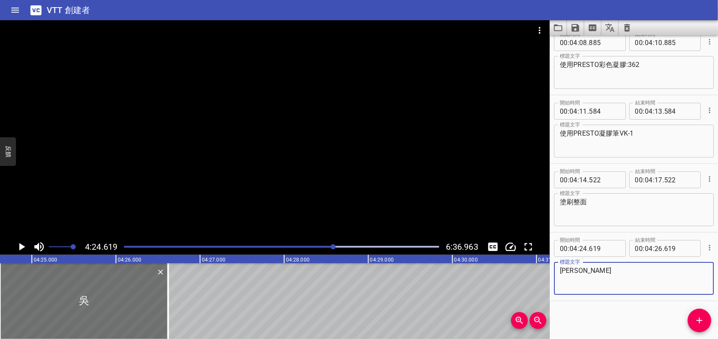
type textarea "W"
type textarea "調整顏色的飽和度"
click at [21, 245] on icon "播放/暫停" at bounding box center [22, 247] width 6 height 8
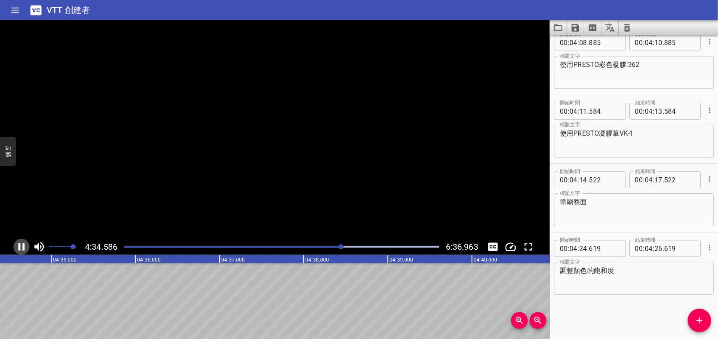
click at [21, 245] on icon "播放/暫停" at bounding box center [21, 246] width 13 height 13
click at [700, 318] on icon "添加提示" at bounding box center [699, 320] width 10 height 10
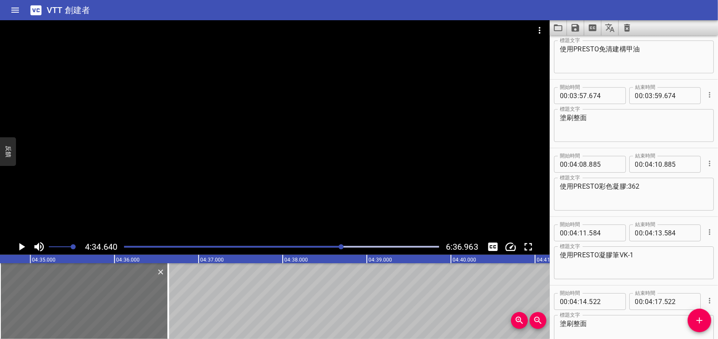
scroll to position [1876, 0]
drag, startPoint x: 560, startPoint y: 184, endPoint x: 599, endPoint y: 185, distance: 38.7
click at [599, 185] on textarea "使用PRESTO彩色凝膠:362" at bounding box center [634, 195] width 148 height 24
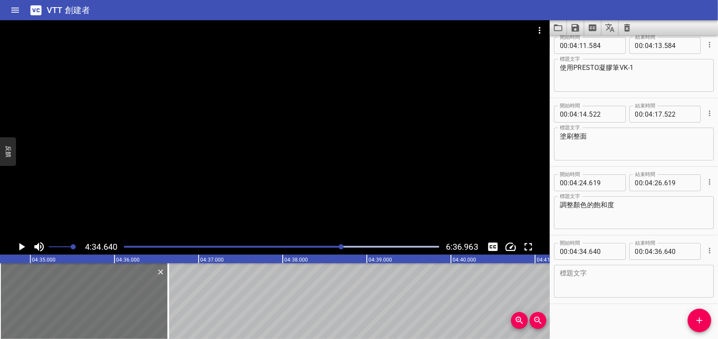
scroll to position [2067, 0]
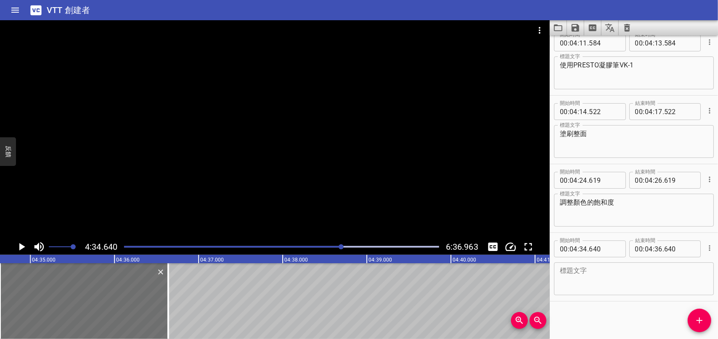
click at [597, 271] on textarea at bounding box center [634, 279] width 148 height 24
paste textarea "使用PRESTO"
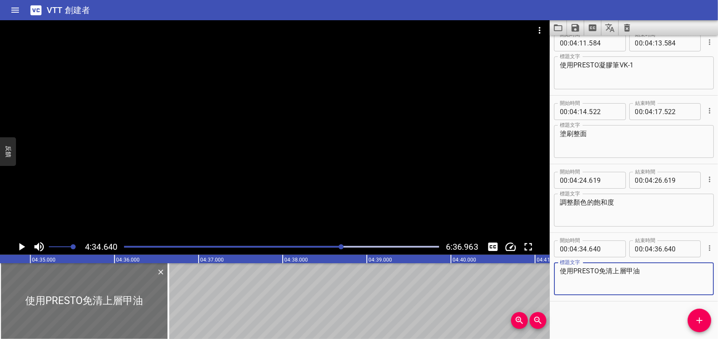
type textarea "使用PRESTO免清上層甲油"
click at [24, 246] on icon "播放/暫停" at bounding box center [22, 247] width 6 height 8
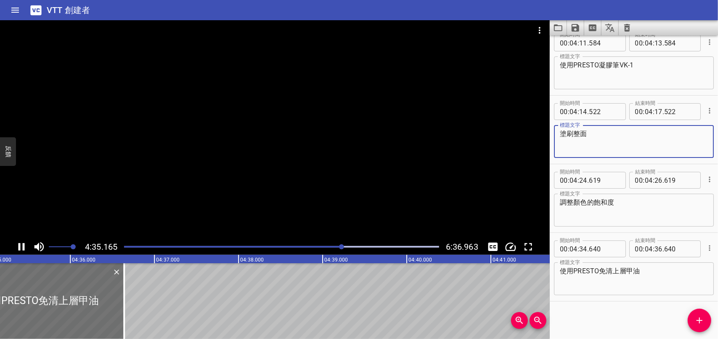
drag, startPoint x: 574, startPoint y: 132, endPoint x: 550, endPoint y: 132, distance: 24.0
click at [550, 132] on div "開始時間 00 : 04 : 14 . 522 開始時間 結束時間 00 : 04 : 17 . 522 結束時間 標題文字 塗刷整面 標題文字" at bounding box center [634, 129] width 168 height 68
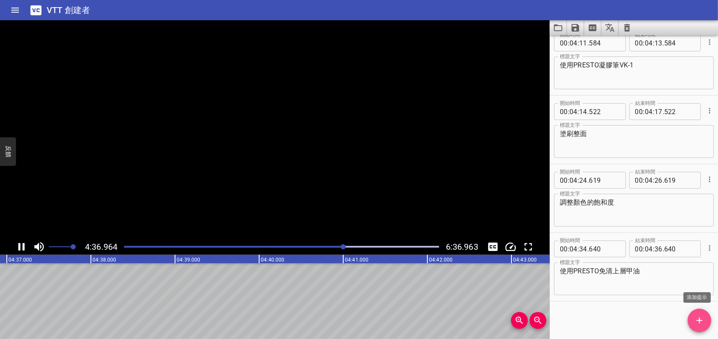
scroll to position [0, 23300]
click at [700, 321] on icon "添加提示" at bounding box center [700, 320] width 6 height 6
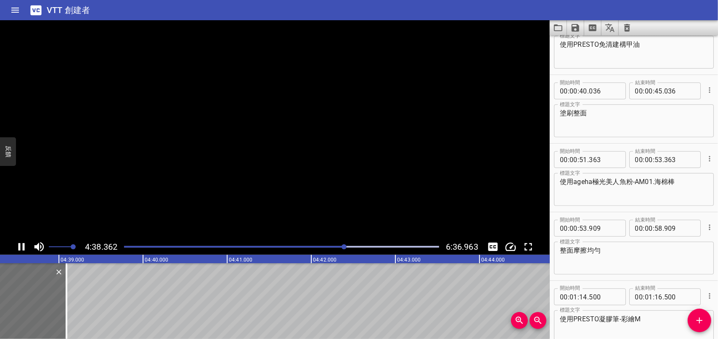
scroll to position [421, 0]
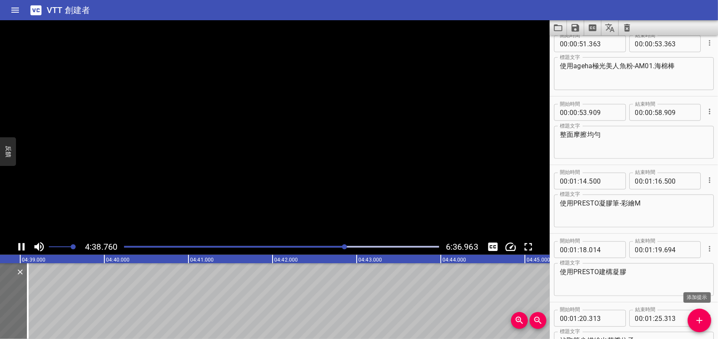
click at [703, 322] on icon "添加提示" at bounding box center [699, 320] width 10 height 10
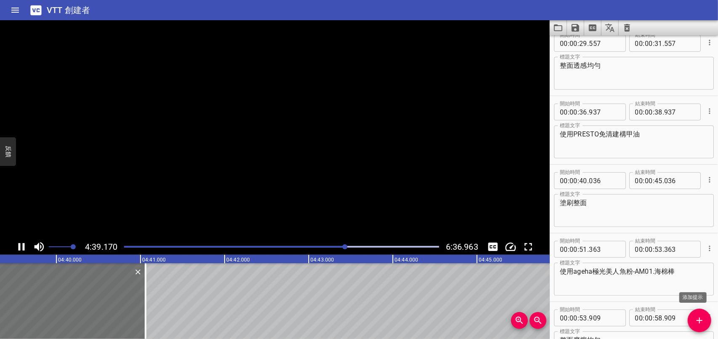
scroll to position [0, 23501]
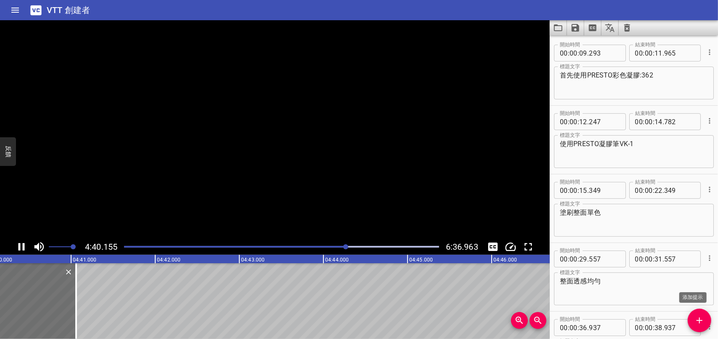
click at [699, 322] on icon "添加提示" at bounding box center [699, 320] width 10 height 10
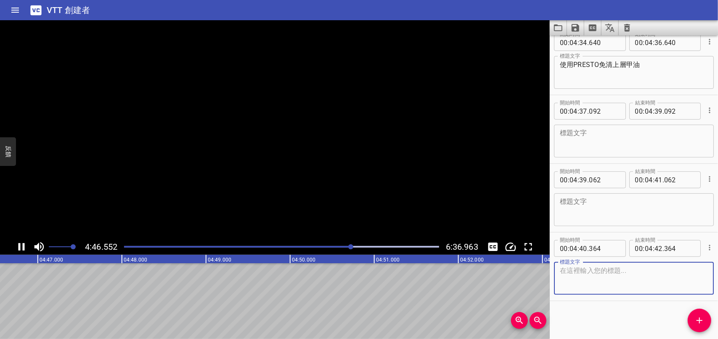
click at [586, 146] on textarea at bounding box center [634, 141] width 148 height 24
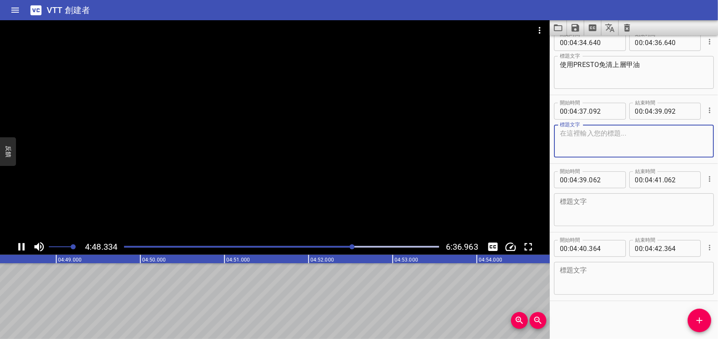
click at [20, 247] on icon "播放/暫停" at bounding box center [22, 247] width 6 height 8
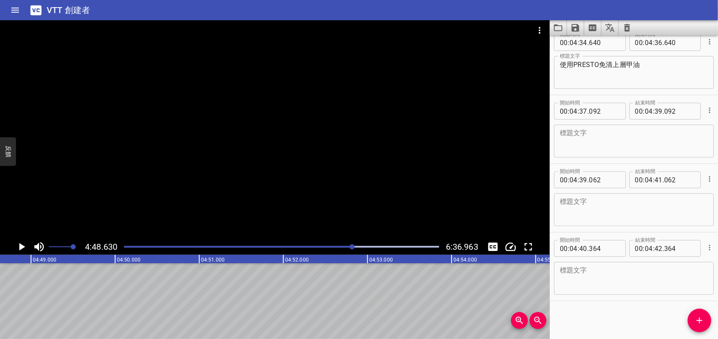
drag, startPoint x: 65, startPoint y: 301, endPoint x: 204, endPoint y: 302, distance: 139.7
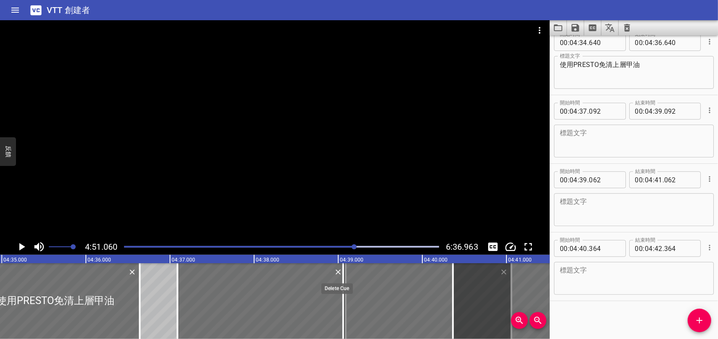
click at [337, 271] on icon "刪除" at bounding box center [338, 272] width 8 height 8
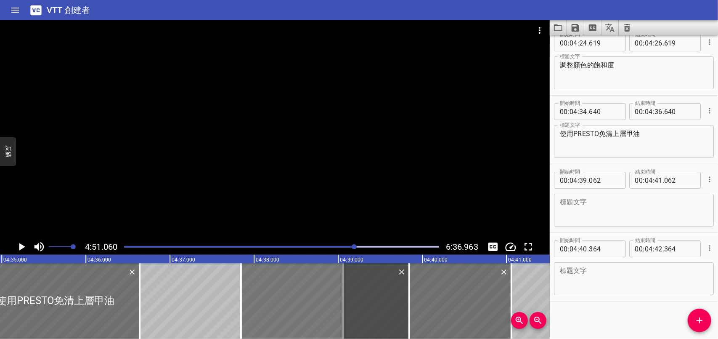
drag, startPoint x: 506, startPoint y: 273, endPoint x: 294, endPoint y: 289, distance: 212.7
click at [294, 289] on div at bounding box center [325, 301] width 168 height 76
type input "37"
type input "844"
type input "39"
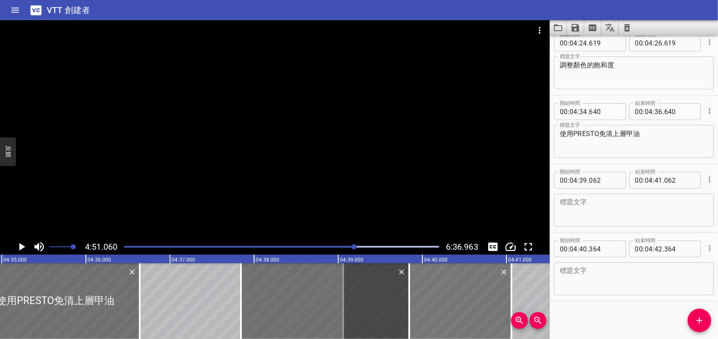
type input "844"
click at [403, 273] on div at bounding box center [427, 301] width 168 height 76
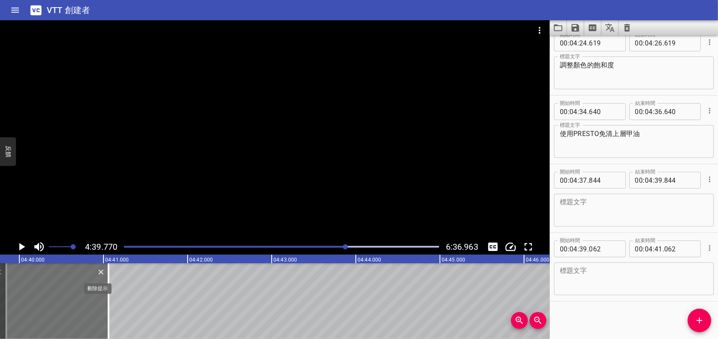
click at [103, 271] on icon "刪除" at bounding box center [101, 272] width 8 height 8
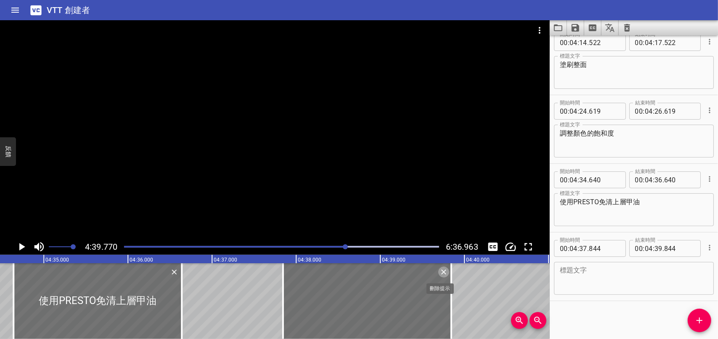
click at [445, 272] on icon "刪除" at bounding box center [444, 272] width 8 height 8
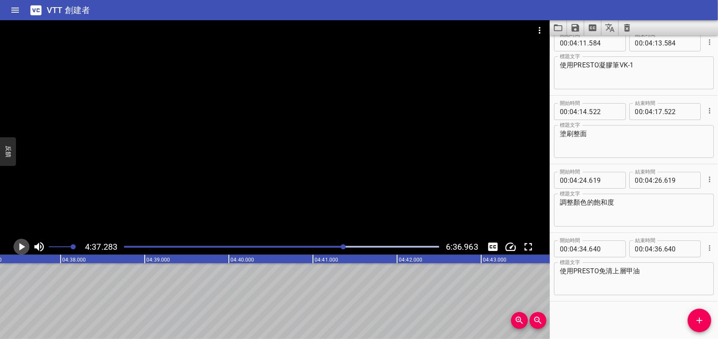
click at [21, 245] on icon "播放/暫停" at bounding box center [22, 247] width 6 height 8
click at [21, 245] on icon "播放/暫停" at bounding box center [21, 246] width 13 height 13
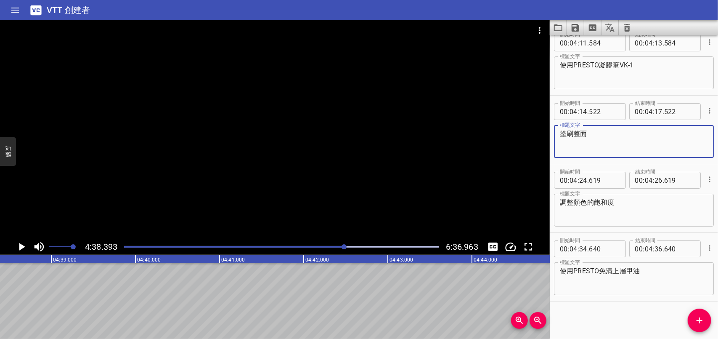
drag, startPoint x: 600, startPoint y: 133, endPoint x: 543, endPoint y: 137, distance: 56.5
click at [528, 136] on main "4:38.393 6:36.963 00:00.000 00:01.000 00:02.000 00:03.000 00:04.000 00:05.000 0…" at bounding box center [359, 179] width 718 height 318
click at [700, 321] on icon "添加提示" at bounding box center [700, 320] width 6 height 6
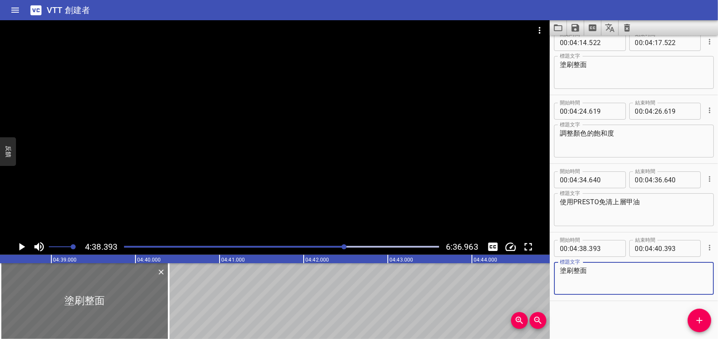
type textarea "塗刷整面"
click at [21, 248] on icon "播放/暫停" at bounding box center [22, 247] width 6 height 8
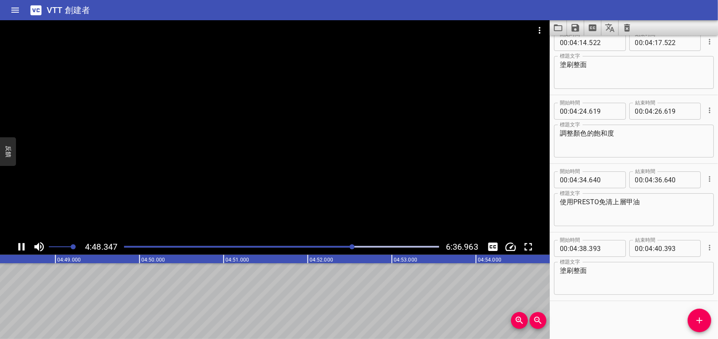
click at [19, 246] on icon "播放/暫停" at bounding box center [22, 247] width 6 height 8
click at [701, 317] on icon "添加提示" at bounding box center [699, 320] width 10 height 10
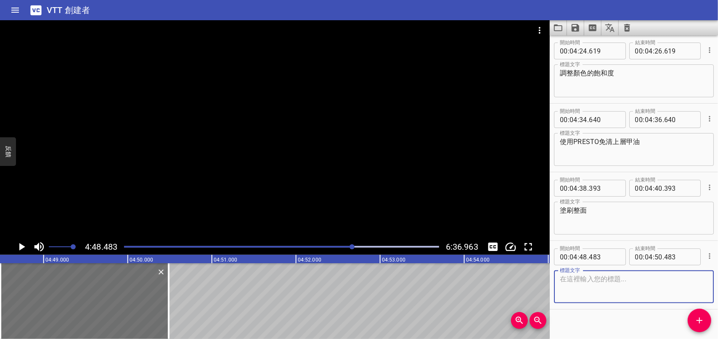
scroll to position [2204, 0]
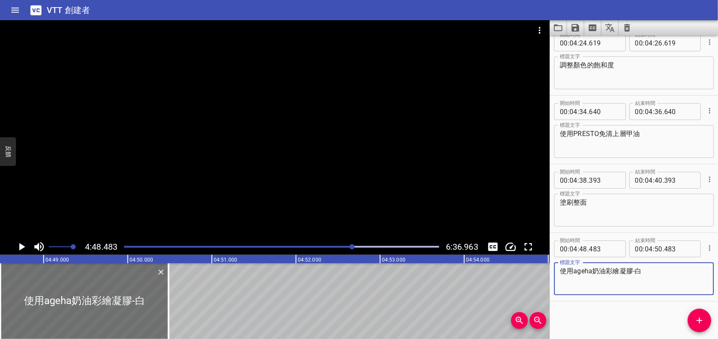
type textarea "使用ageha奶油彩繪凝膠-白"
click at [20, 245] on icon "播放/暫停" at bounding box center [22, 247] width 6 height 8
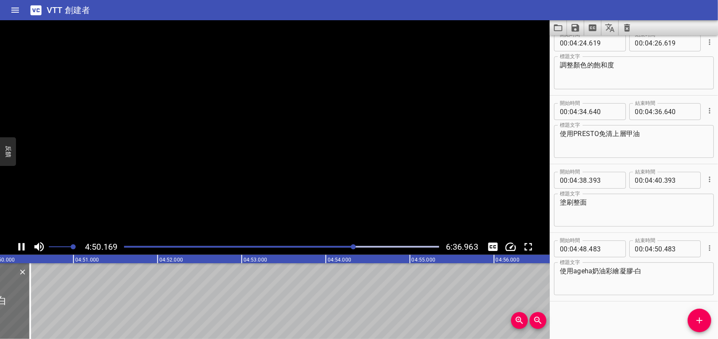
click at [20, 245] on icon "播放/暫停" at bounding box center [22, 247] width 6 height 8
click at [703, 323] on icon "添加提示" at bounding box center [699, 320] width 10 height 10
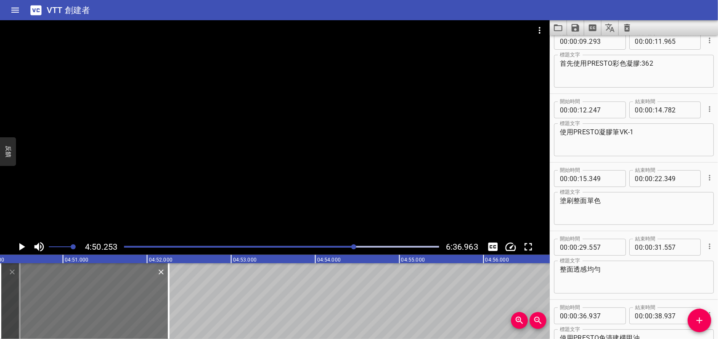
scroll to position [0, 0]
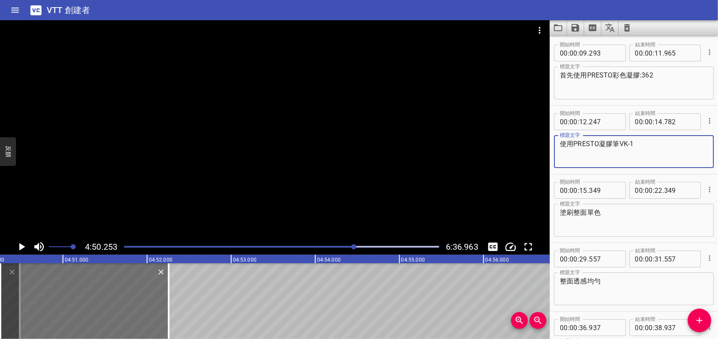
drag, startPoint x: 561, startPoint y: 142, endPoint x: 633, endPoint y: 141, distance: 72.4
click at [633, 141] on textarea "使用PRESTO凝膠筆VK-1" at bounding box center [634, 152] width 148 height 24
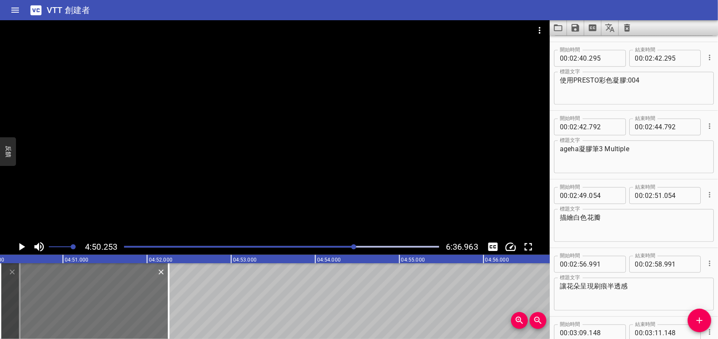
scroll to position [2273, 0]
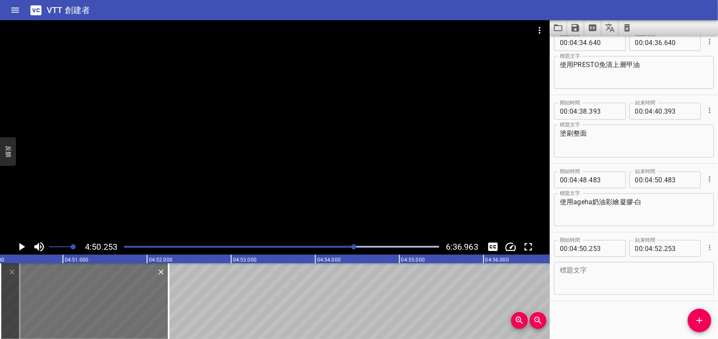
click at [607, 276] on textarea at bounding box center [634, 278] width 148 height 24
paste textarea "使用PRESTO凝膠筆VK-1"
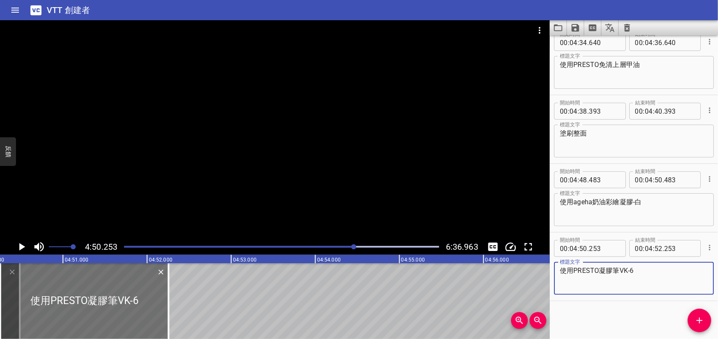
type textarea "使用PRESTO凝膠筆VK-6"
click at [585, 245] on input "number" at bounding box center [583, 248] width 8 height 17
type input "51"
type input "253"
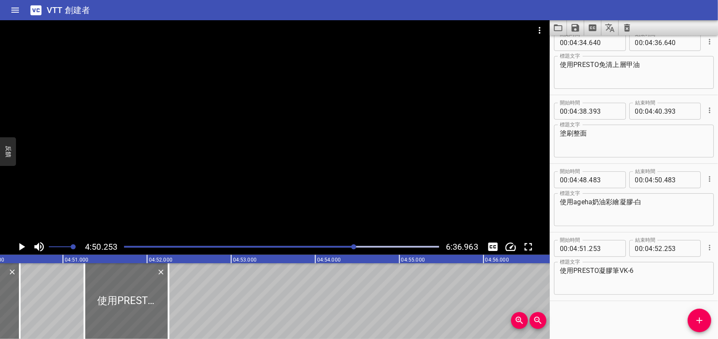
click at [586, 315] on div "開始時間 00 : 00 : 09 . 293 開始時間 結束時間 00 : 00 : 11 . 965 結束時間 標題文字 首先使用PRESTO彩色凝膠:3…" at bounding box center [634, 186] width 168 height 303
click at [657, 179] on input "number" at bounding box center [659, 179] width 8 height 17
type input "49"
type input "483"
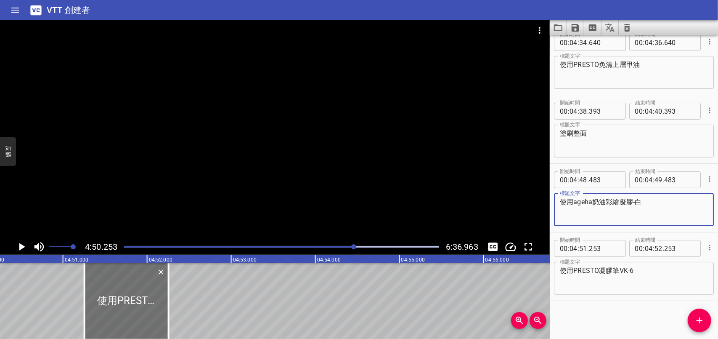
click at [672, 208] on textarea "使用ageha奶油彩繪凝膠-白" at bounding box center [634, 210] width 148 height 24
click at [20, 245] on icon "播放/暫停" at bounding box center [22, 247] width 6 height 8
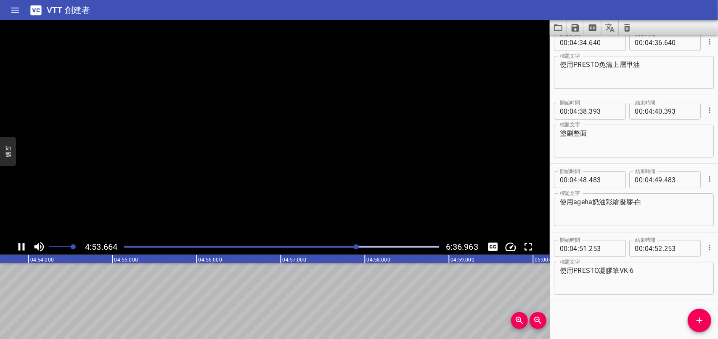
click at [20, 245] on icon "播放/暫停" at bounding box center [22, 247] width 6 height 8
click at [708, 320] on span "添加提示" at bounding box center [700, 320] width 24 height 10
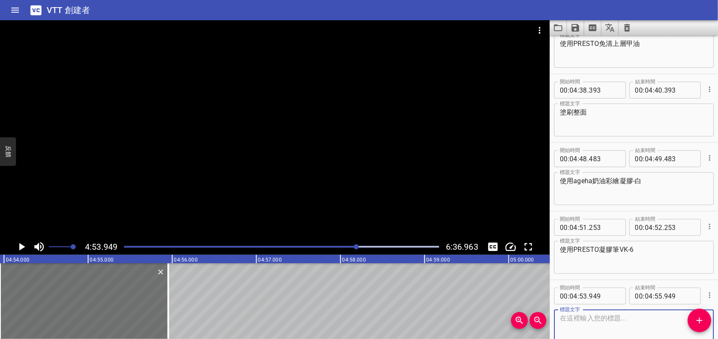
scroll to position [2341, 0]
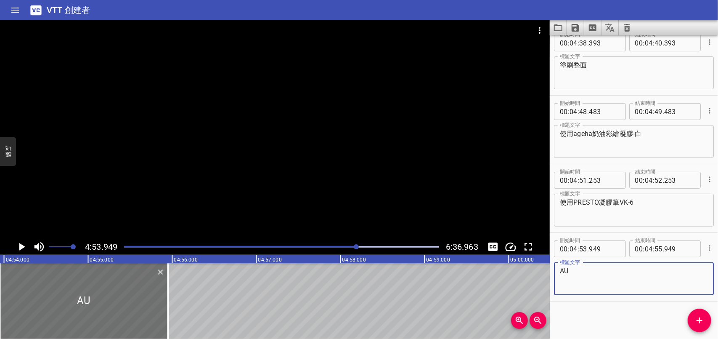
type textarea "A"
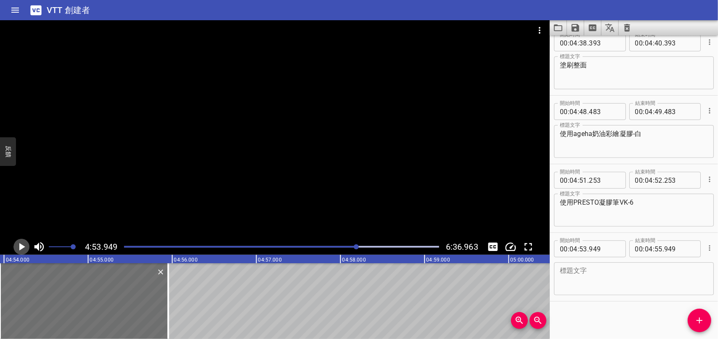
click at [20, 245] on icon "播放/暫停" at bounding box center [22, 247] width 6 height 8
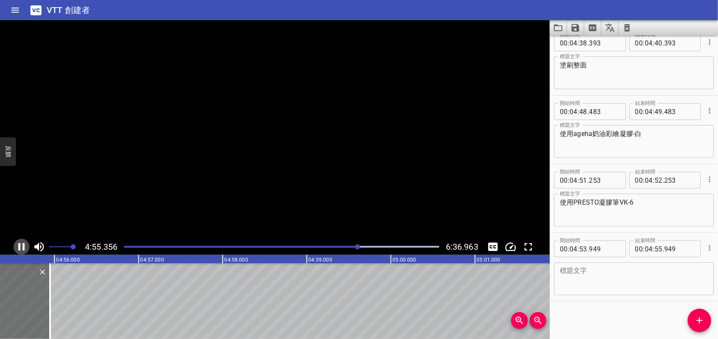
click at [20, 245] on icon "播放/暫停" at bounding box center [21, 246] width 13 height 13
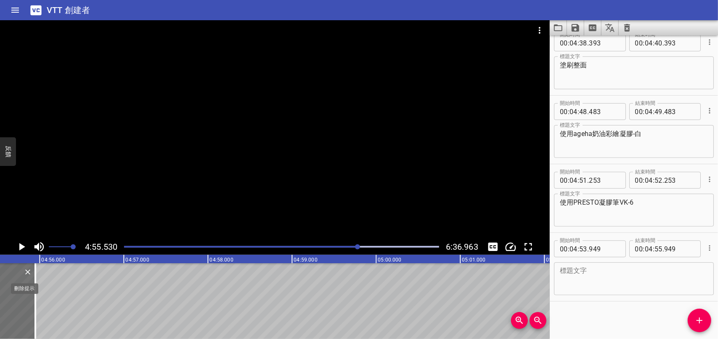
click at [28, 272] on icon "刪除" at bounding box center [28, 272] width 8 height 8
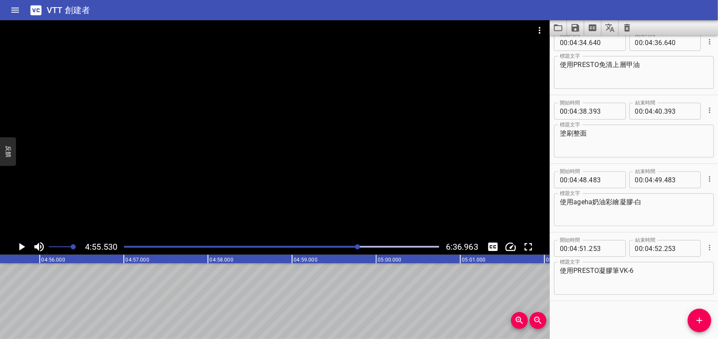
scroll to position [2273, 0]
click at [698, 318] on icon "添加提示" at bounding box center [699, 320] width 10 height 10
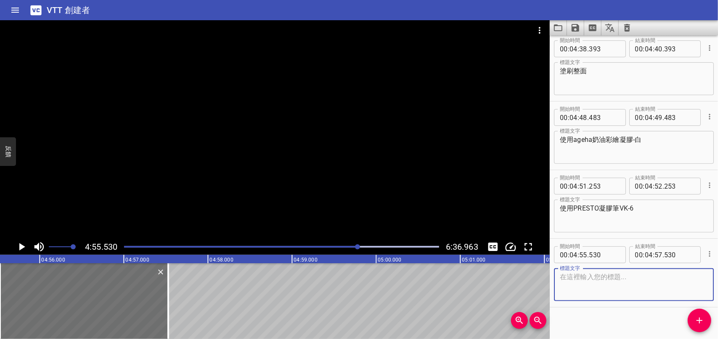
scroll to position [2341, 0]
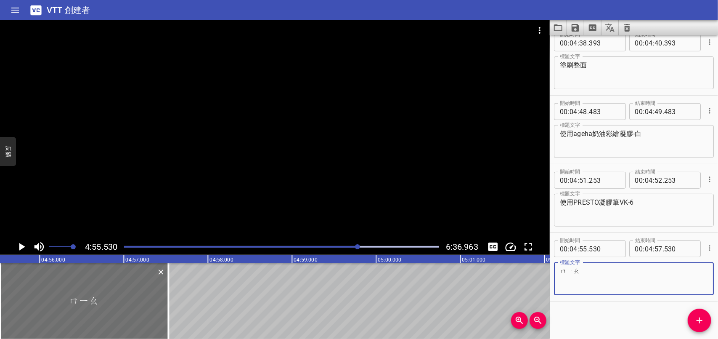
type textarea "喵"
type textarea "描繪出較小朵花朵"
click at [23, 247] on icon "播放/暫停" at bounding box center [22, 247] width 6 height 8
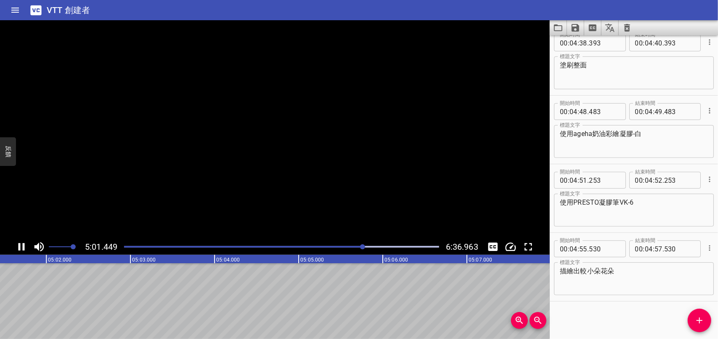
click at [24, 248] on icon "播放/暫停" at bounding box center [22, 247] width 6 height 8
click at [705, 317] on span "添加提示" at bounding box center [700, 320] width 24 height 10
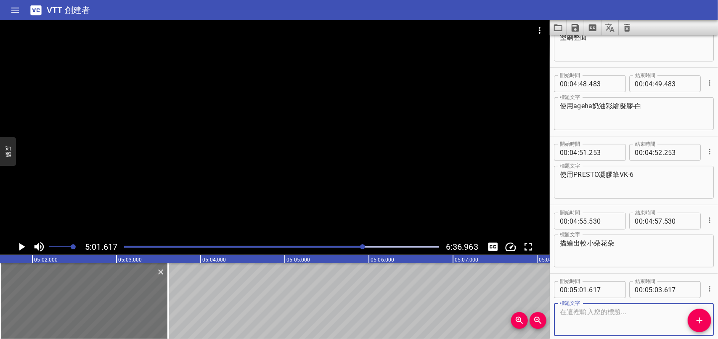
scroll to position [2410, 0]
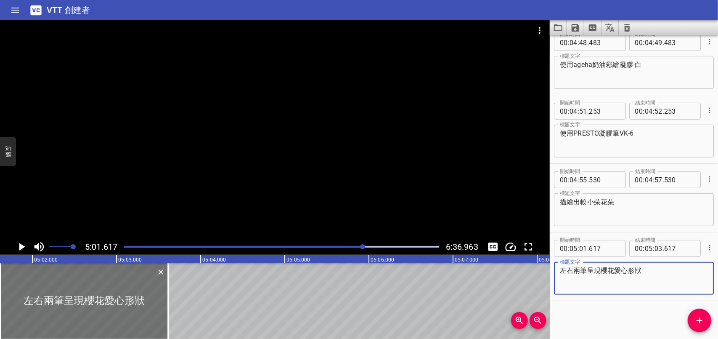
type textarea "左右兩筆呈現櫻花愛心形狀"
click at [23, 246] on icon "播放/暫停" at bounding box center [22, 247] width 6 height 8
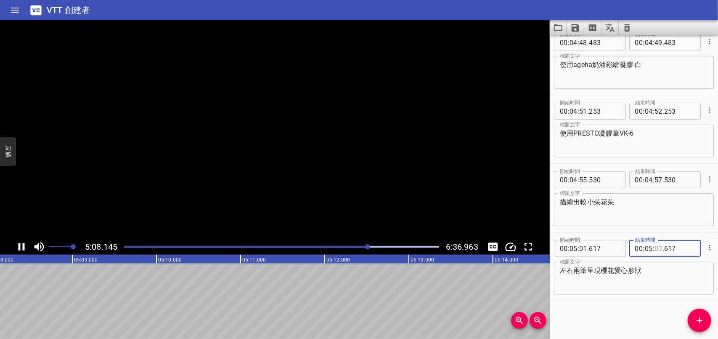
click at [657, 247] on input "number" at bounding box center [659, 248] width 8 height 17
type input "06"
type input "617"
click at [644, 336] on div "開始時間 00 : 00 : 09 . 293 開始時間 結束時間 00 : 00 : 11 . 965 結束時間 標題文字 首先使用PRESTO彩色凝膠:3…" at bounding box center [634, 186] width 168 height 303
click at [699, 319] on icon "添加提示" at bounding box center [699, 320] width 10 height 10
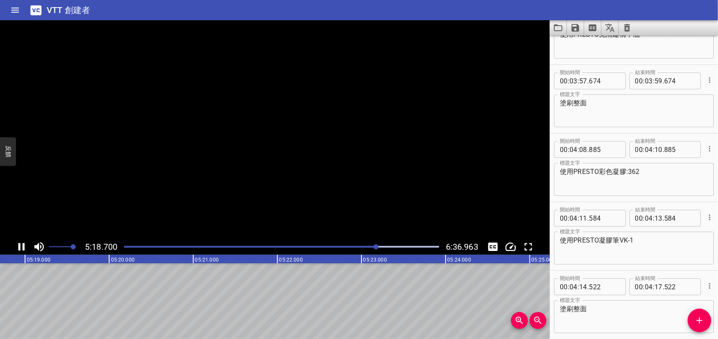
scroll to position [2478, 0]
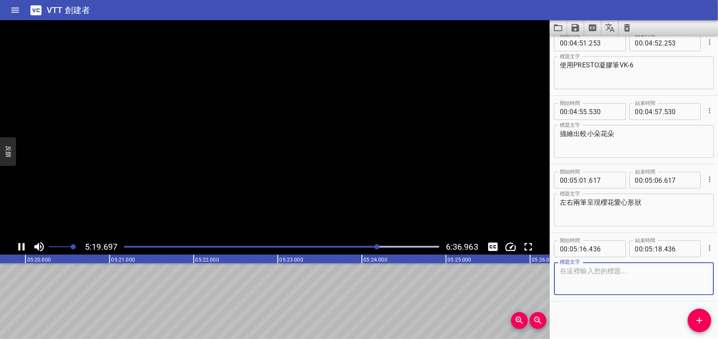
click at [626, 277] on textarea at bounding box center [634, 279] width 148 height 24
type textarea "g"
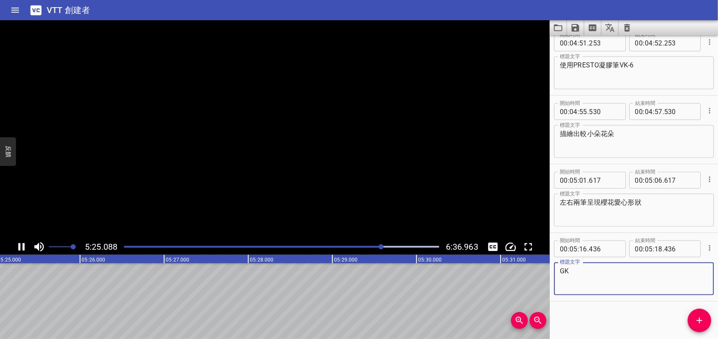
type textarea "G"
type textarea "稍微避開下方花朵位子"
click at [659, 247] on input "number" at bounding box center [659, 248] width 8 height 17
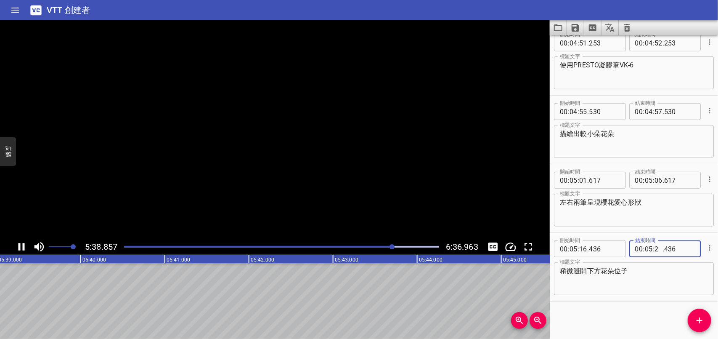
type input "22"
type input "436"
click at [642, 307] on div "開始時間 00 : 00 : 09 . 293 開始時間 結束時間 00 : 00 : 11 . 965 結束時間 標題文字 首先使用PRESTO彩色凝膠:3…" at bounding box center [634, 186] width 168 height 303
click at [22, 246] on icon "播放/暫停" at bounding box center [21, 246] width 13 height 13
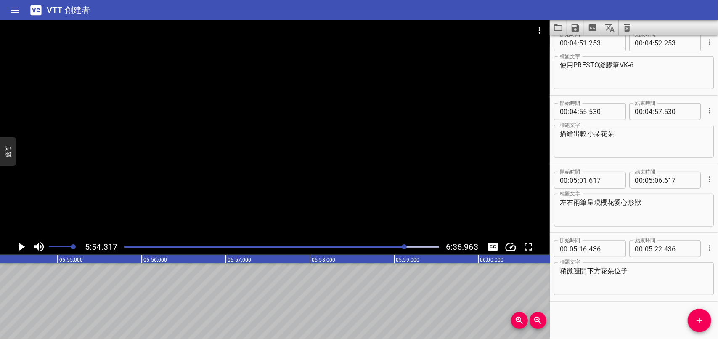
click at [698, 319] on icon "添加提示" at bounding box center [699, 320] width 10 height 10
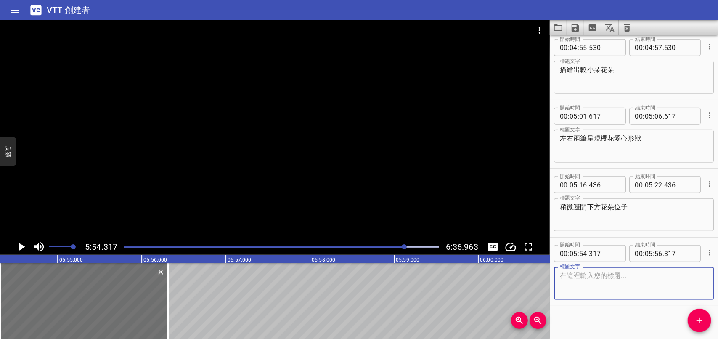
scroll to position [2547, 0]
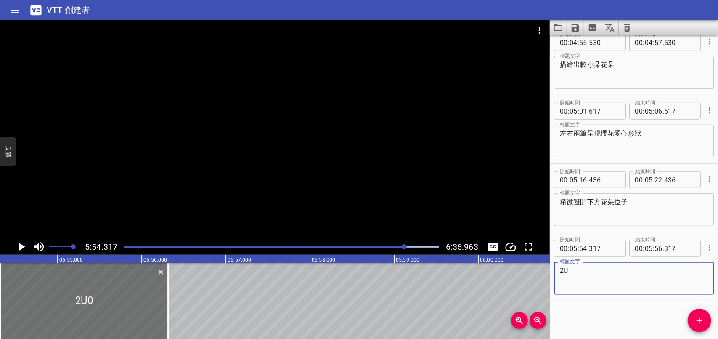
type textarea "2"
type textarea "點綴葉子部分"
click at [25, 244] on icon "播放/暫停" at bounding box center [21, 246] width 13 height 13
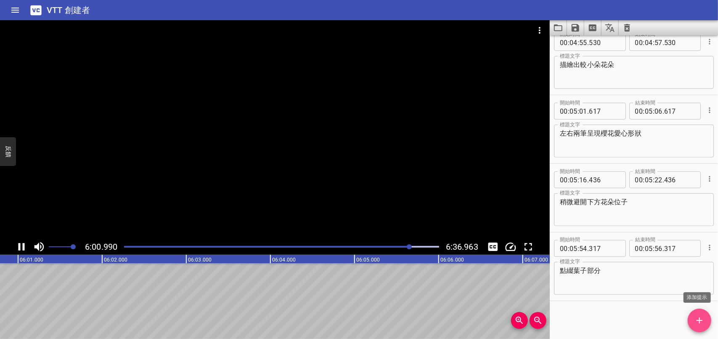
click at [702, 318] on icon "添加提示" at bounding box center [699, 320] width 10 height 10
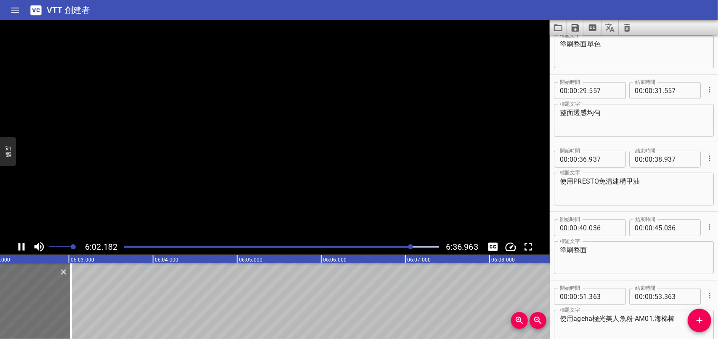
scroll to position [379, 0]
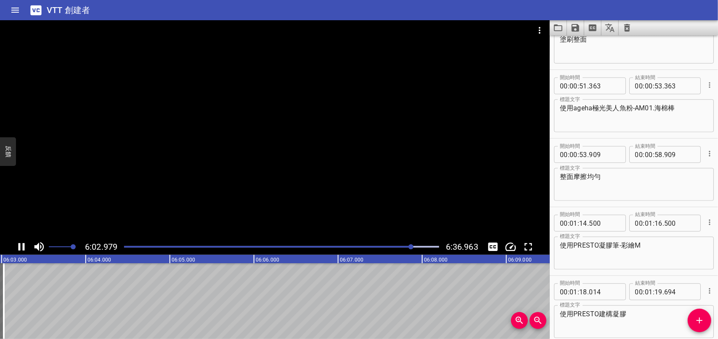
click at [21, 246] on icon "播放/暫停" at bounding box center [21, 246] width 13 height 13
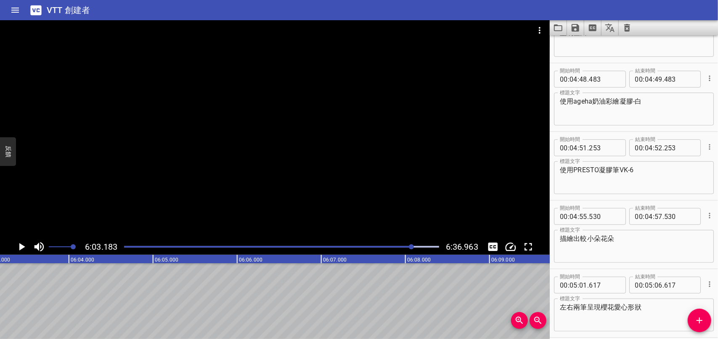
scroll to position [2615, 0]
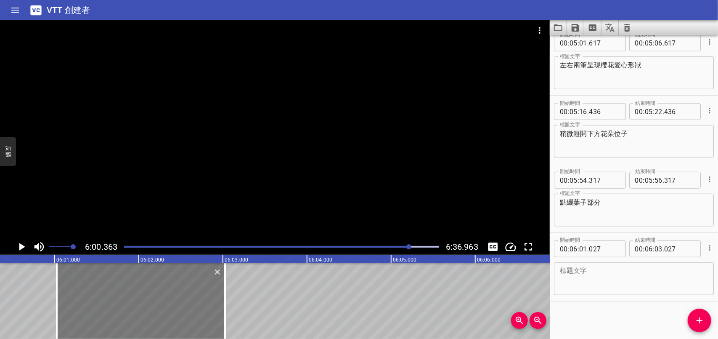
scroll to position [0, 30316]
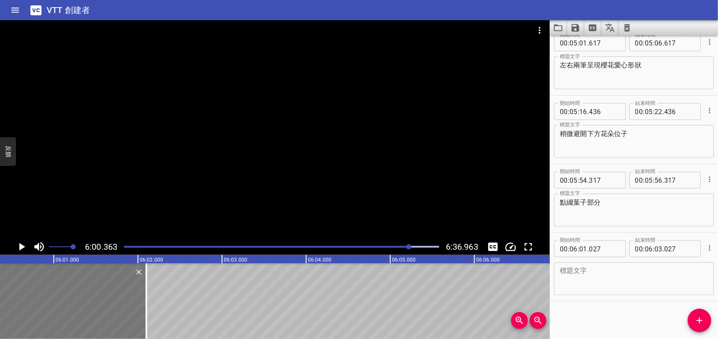
drag, startPoint x: 129, startPoint y: 294, endPoint x: 58, endPoint y: 307, distance: 72.4
click at [51, 302] on div at bounding box center [62, 301] width 168 height 76
type input "00"
type input "097"
type input "02"
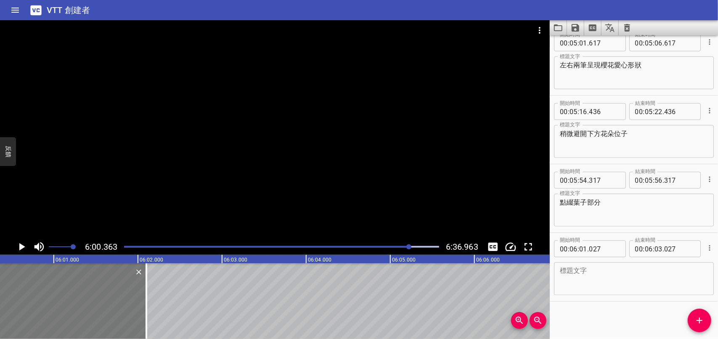
type input "097"
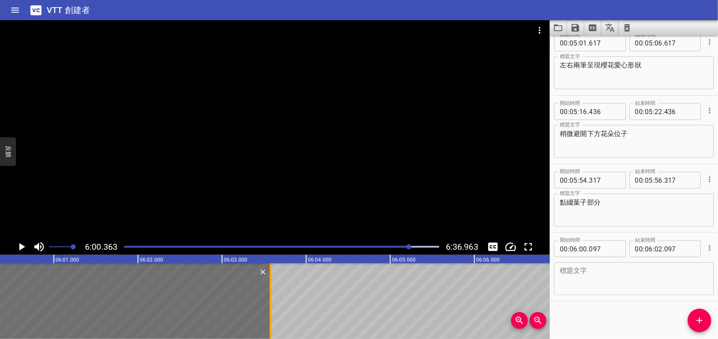
drag, startPoint x: 147, startPoint y: 301, endPoint x: 272, endPoint y: 291, distance: 125.3
click at [272, 291] on div at bounding box center [270, 301] width 8 height 76
type input "03"
type input "582"
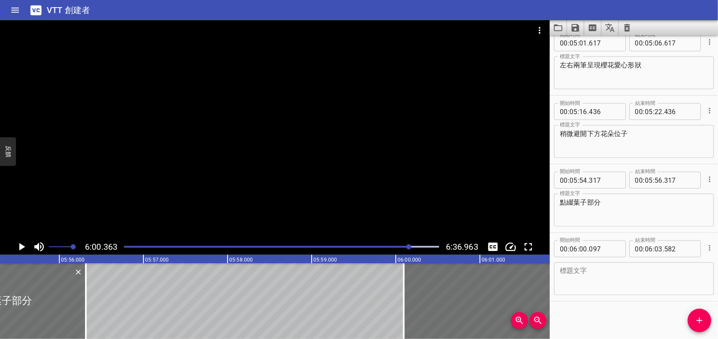
scroll to position [0, 29908]
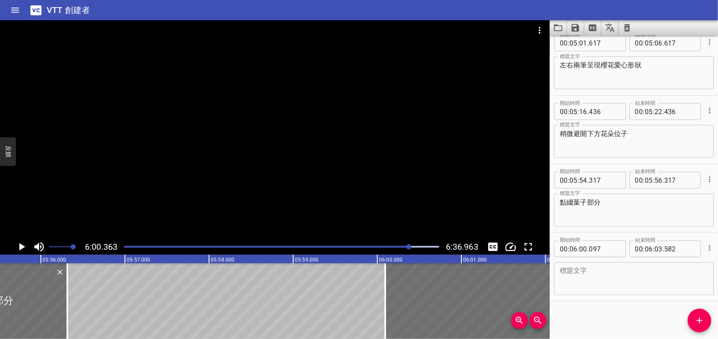
click at [647, 286] on textarea at bounding box center [634, 279] width 148 height 24
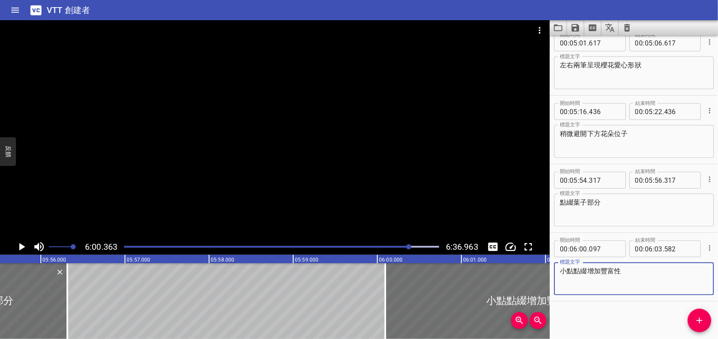
type textarea "小點點綴增加豐富性"
click at [24, 246] on icon "播放/暫停" at bounding box center [22, 247] width 6 height 8
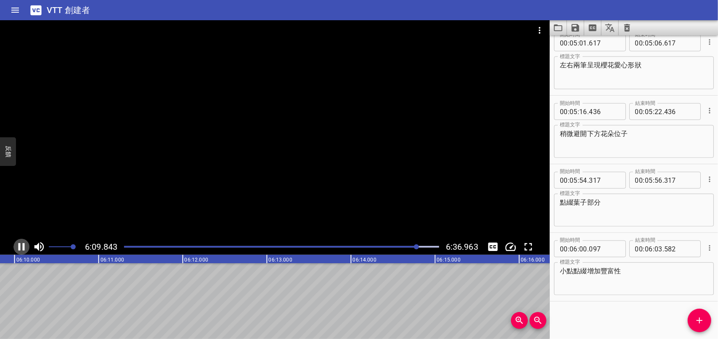
click at [24, 246] on icon "播放/暫停" at bounding box center [22, 247] width 6 height 8
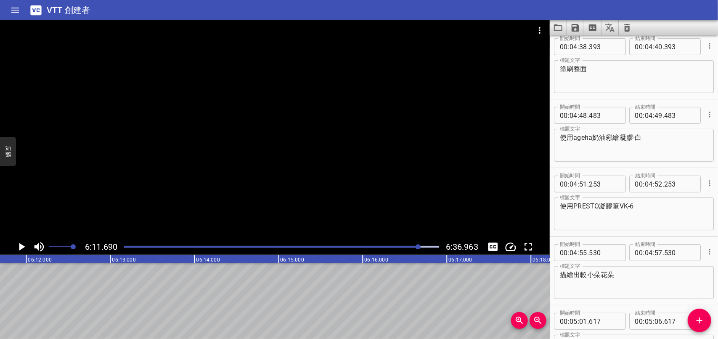
scroll to position [2321, 0]
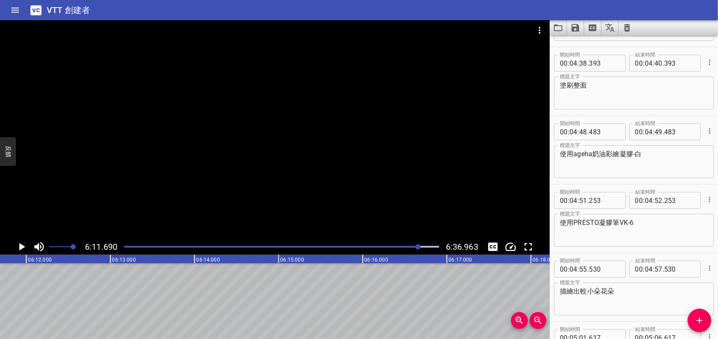
drag, startPoint x: 555, startPoint y: 153, endPoint x: 625, endPoint y: 151, distance: 69.8
click at [625, 151] on div "使用ageha奶油彩繪凝膠-白 標題文字" at bounding box center [634, 161] width 160 height 33
drag, startPoint x: 607, startPoint y: 155, endPoint x: 558, endPoint y: 159, distance: 49.4
click at [558, 159] on div "使用ageha奶油彩繪凝膠-白 標題文字" at bounding box center [634, 161] width 160 height 33
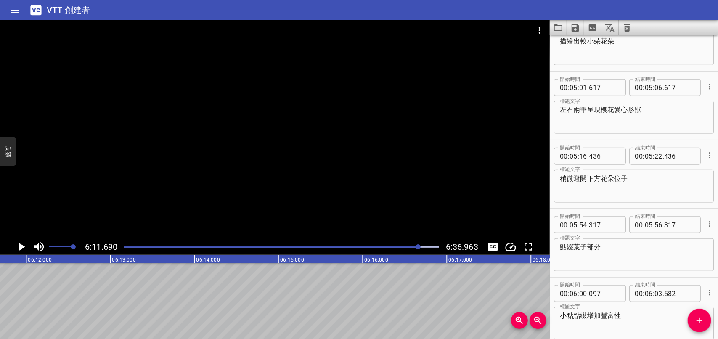
scroll to position [2615, 0]
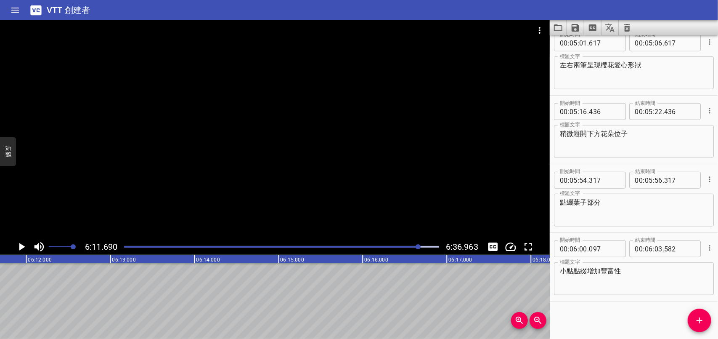
click at [697, 322] on icon "添加提示" at bounding box center [699, 320] width 10 height 10
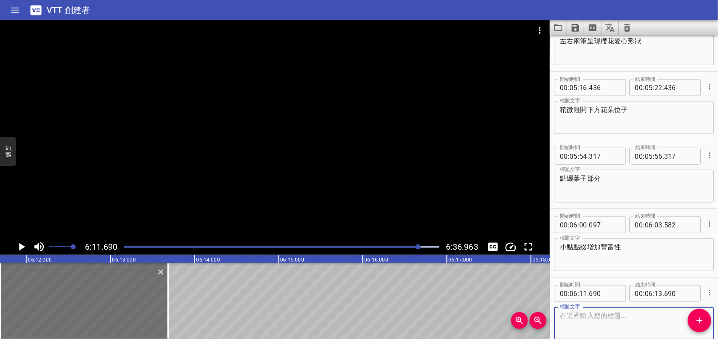
scroll to position [2684, 0]
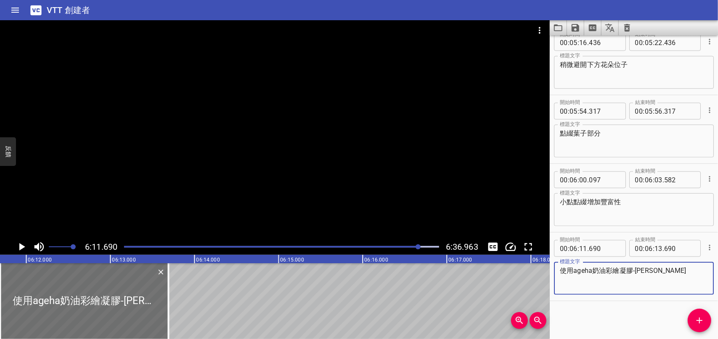
type textarea "使用ageha奶油彩繪凝膠-[PERSON_NAME]"
click at [20, 246] on icon "播放/暫停" at bounding box center [22, 247] width 6 height 8
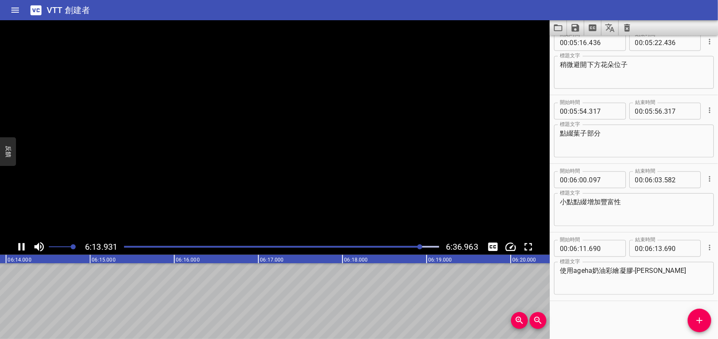
click at [20, 246] on icon "播放/暫停" at bounding box center [21, 246] width 13 height 13
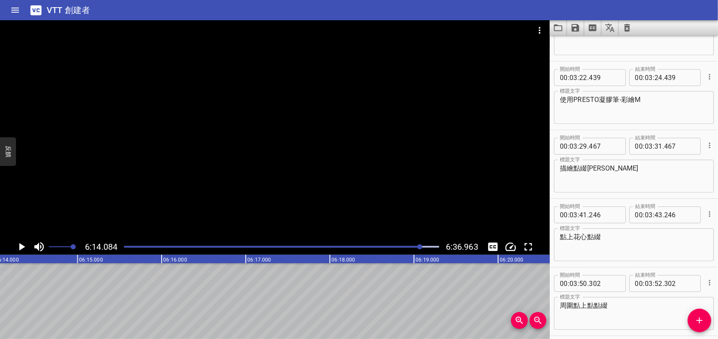
scroll to position [1549, 0]
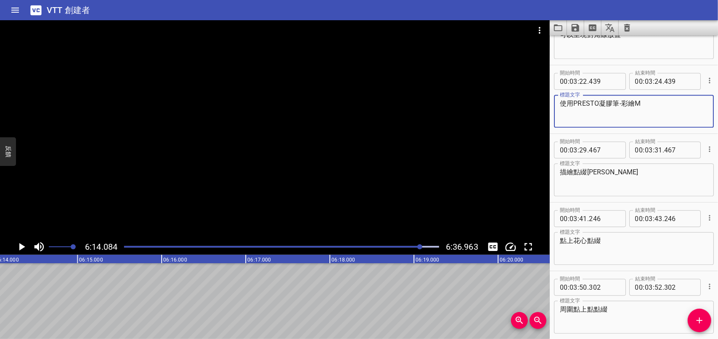
click at [491, 110] on main "6:14.084 6:36.963 00:00.000 00:01.000 00:02.000 00:03.000 00:04.000 00:05.000 0…" at bounding box center [359, 179] width 718 height 318
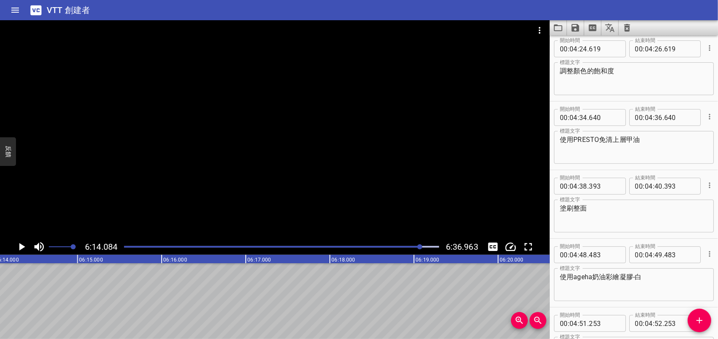
scroll to position [2684, 0]
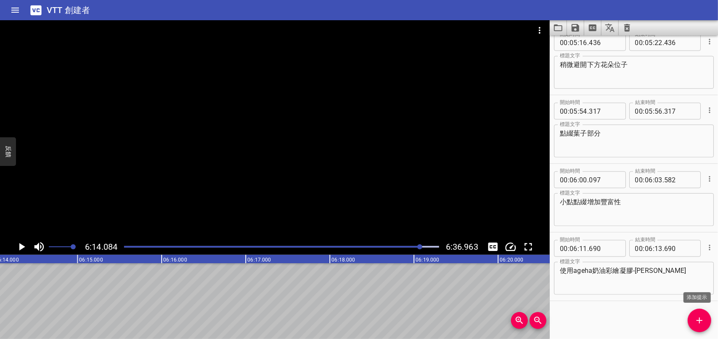
drag, startPoint x: 702, startPoint y: 321, endPoint x: 655, endPoint y: 307, distance: 49.2
click at [702, 321] on icon "添加提示" at bounding box center [699, 320] width 10 height 10
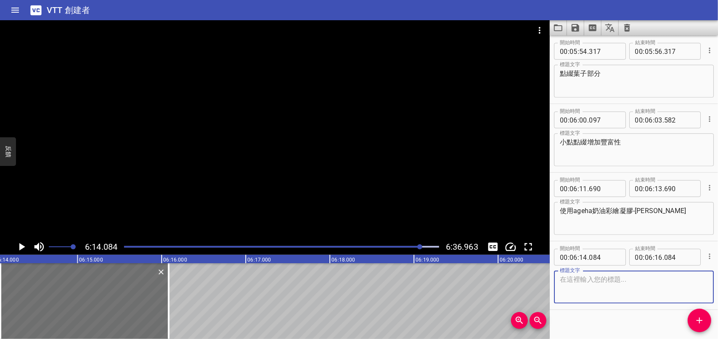
scroll to position [2753, 0]
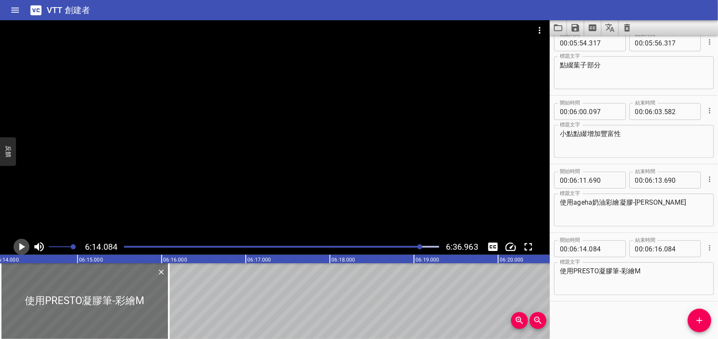
click at [23, 247] on icon "播放/暫停" at bounding box center [22, 247] width 6 height 8
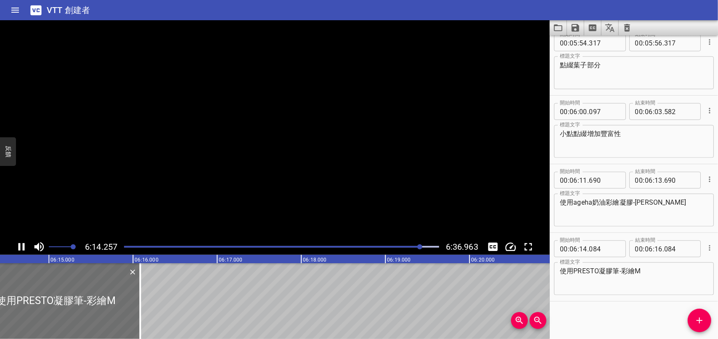
click at [23, 247] on icon "播放/暫停" at bounding box center [22, 247] width 6 height 8
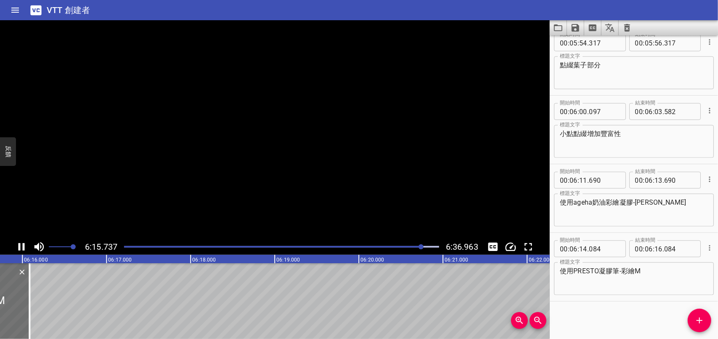
click at [23, 247] on icon "播放/暫停" at bounding box center [22, 247] width 6 height 8
click at [660, 272] on textarea "使用PRESTO凝膠筆-彩繪M" at bounding box center [634, 279] width 148 height 24
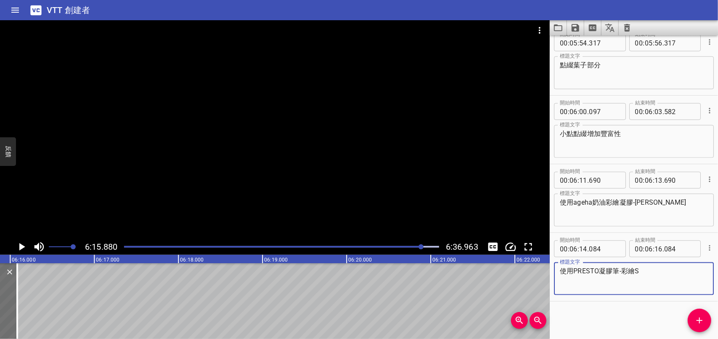
type textarea "使用PRESTO凝膠筆-彩繪S"
click at [22, 244] on icon "播放/暫停" at bounding box center [21, 246] width 13 height 13
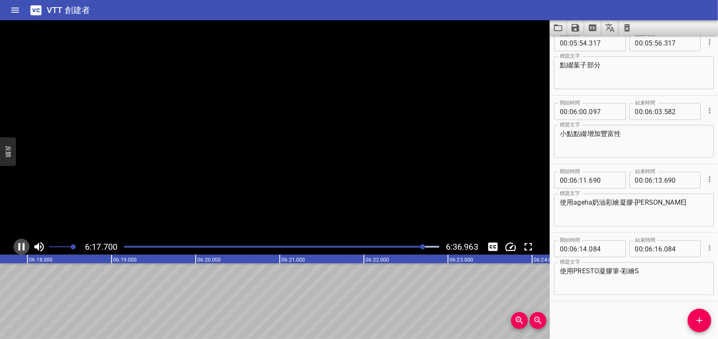
click at [22, 244] on icon "播放/暫停" at bounding box center [21, 246] width 13 height 13
click at [700, 320] on icon "添加提示" at bounding box center [700, 320] width 6 height 6
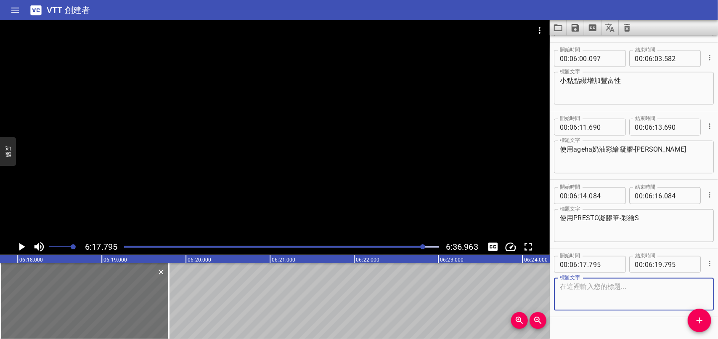
scroll to position [2822, 0]
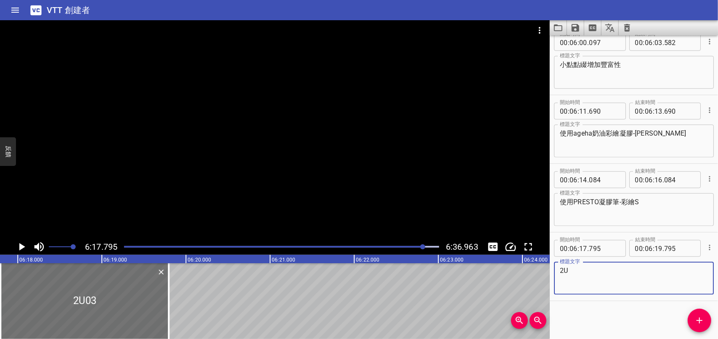
type textarea "2"
type textarea "點上花心"
click at [19, 244] on icon "播放/暫停" at bounding box center [21, 246] width 13 height 13
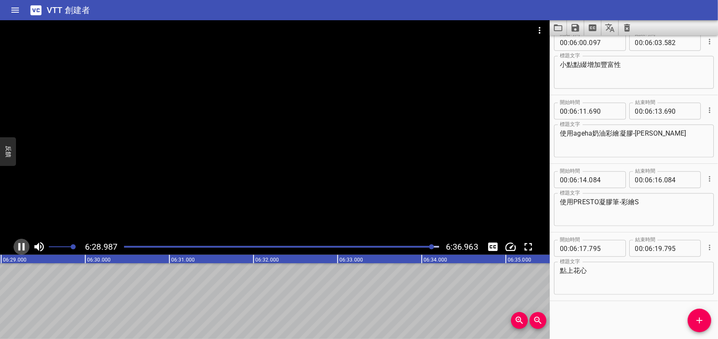
click at [19, 244] on icon "播放/暫停" at bounding box center [22, 247] width 6 height 8
click at [699, 318] on icon "添加提示" at bounding box center [700, 320] width 6 height 6
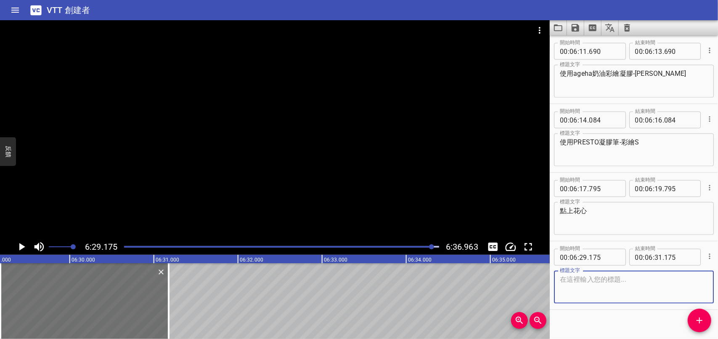
scroll to position [2890, 0]
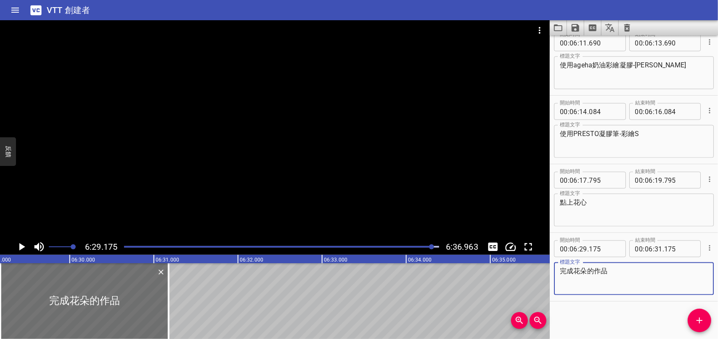
type textarea "完成花朵的作品"
click at [22, 245] on icon "播放/暫停" at bounding box center [22, 247] width 6 height 8
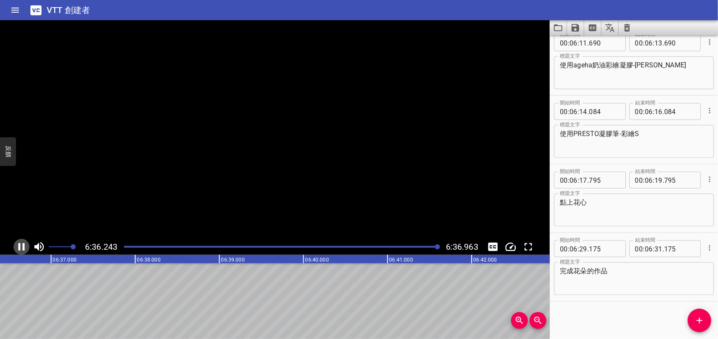
click at [22, 245] on icon "播放/暫停" at bounding box center [21, 246] width 13 height 13
click at [22, 245] on icon "播放/暫停" at bounding box center [22, 247] width 6 height 8
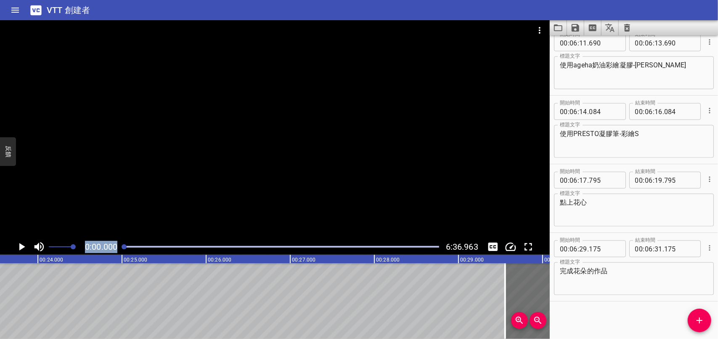
drag, startPoint x: 437, startPoint y: 247, endPoint x: 82, endPoint y: 245, distance: 355.9
click at [82, 245] on div "0:00.000 6:36.963" at bounding box center [275, 246] width 550 height 16
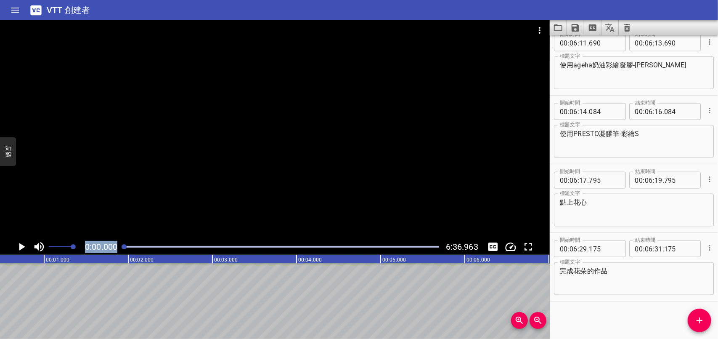
scroll to position [0, 0]
drag, startPoint x: 82, startPoint y: 245, endPoint x: 21, endPoint y: 253, distance: 61.0
click at [19, 246] on icon "播放/暫停" at bounding box center [22, 247] width 6 height 8
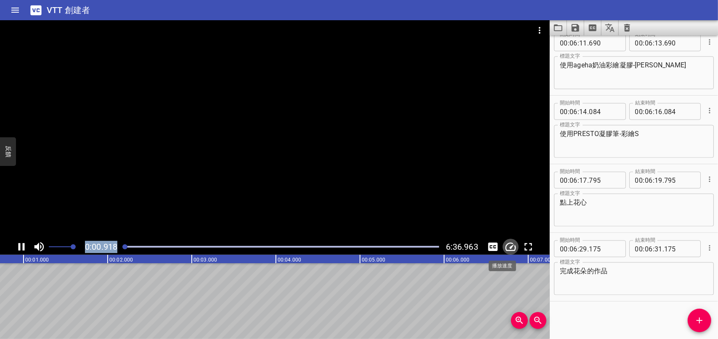
click at [507, 247] on icon "更改播放速度" at bounding box center [510, 246] width 13 height 13
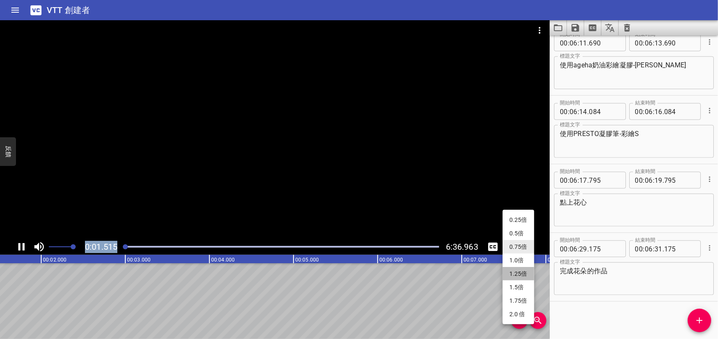
click at [517, 275] on font "1.25倍" at bounding box center [518, 273] width 18 height 8
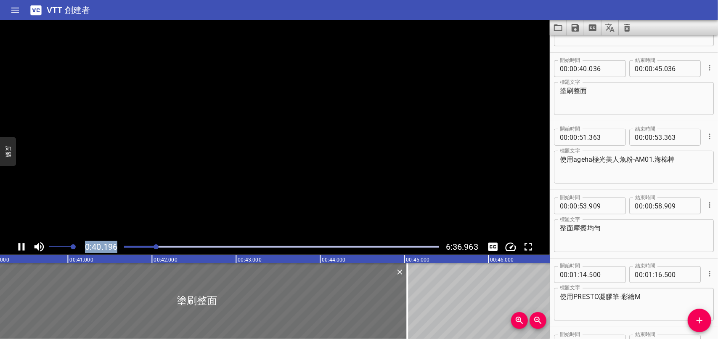
scroll to position [343, 0]
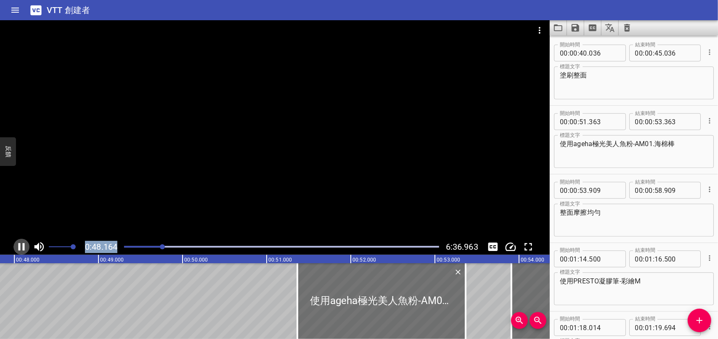
click at [21, 245] on icon "播放/暫停" at bounding box center [21, 246] width 13 height 13
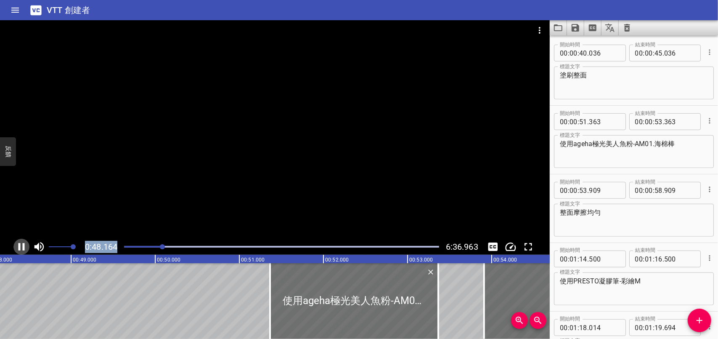
scroll to position [0, 4057]
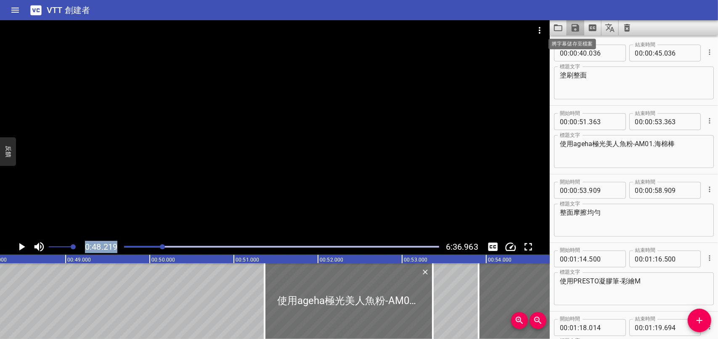
click at [573, 29] on icon "將字幕儲存至檔案" at bounding box center [576, 28] width 8 height 8
click at [591, 46] on font "儲存至 VTT 檔案" at bounding box center [599, 46] width 50 height 10
click at [577, 30] on icon "將字幕儲存至檔案" at bounding box center [576, 28] width 8 height 8
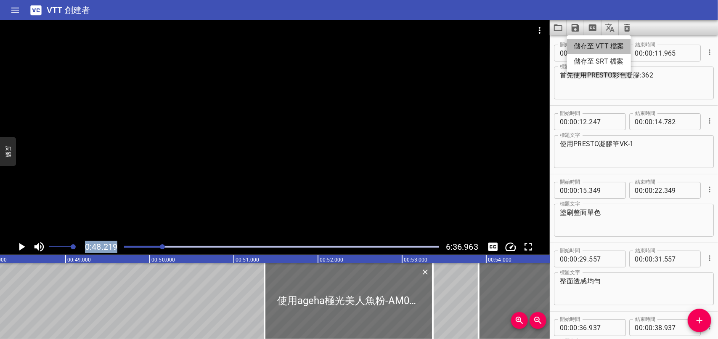
click at [577, 48] on font "儲存至 VTT 檔案" at bounding box center [599, 46] width 50 height 10
click at [507, 154] on div at bounding box center [275, 129] width 550 height 218
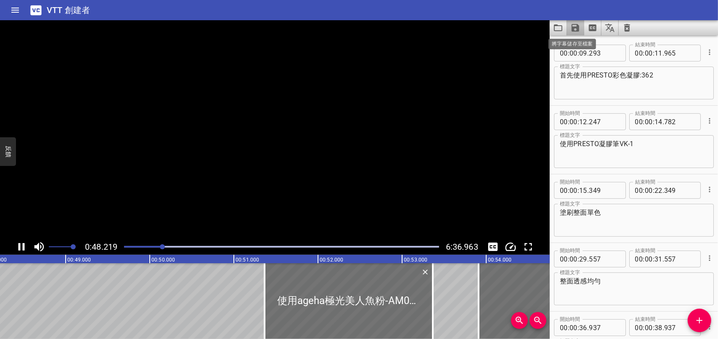
click at [575, 24] on icon "將字幕儲存至檔案" at bounding box center [576, 28] width 8 height 8
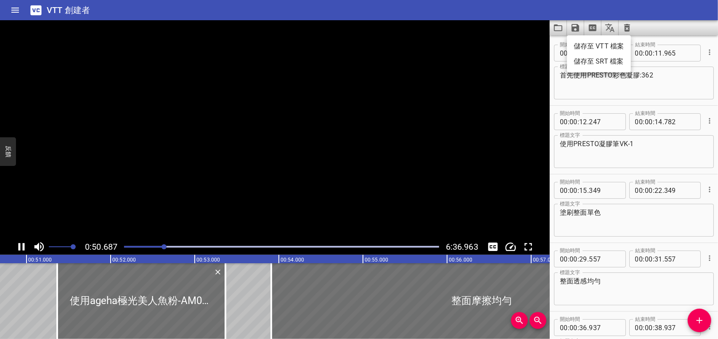
click at [25, 245] on div at bounding box center [359, 169] width 718 height 339
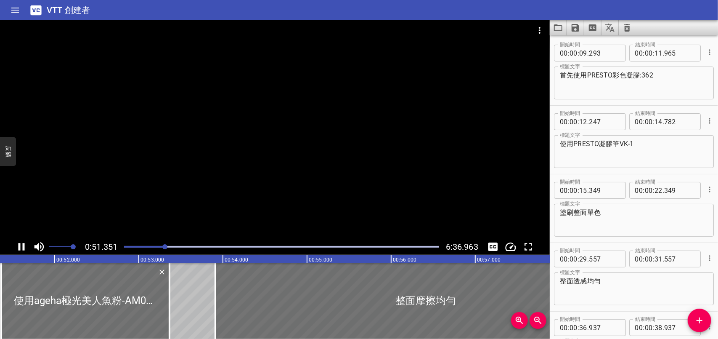
scroll to position [27, 0]
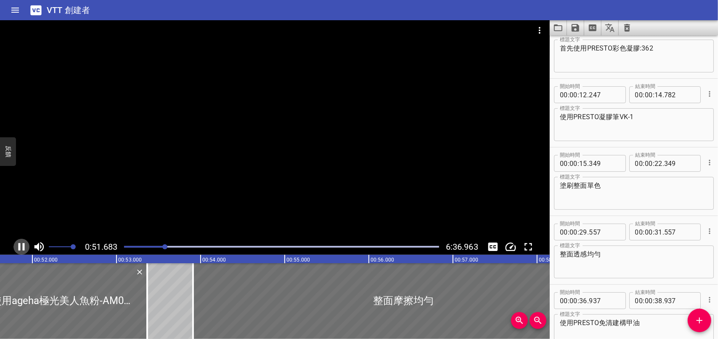
click at [22, 244] on icon "播放/暫停" at bounding box center [21, 246] width 13 height 13
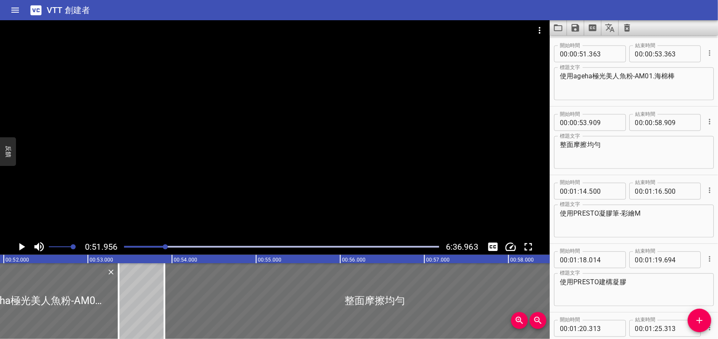
scroll to position [411, 0]
click at [576, 25] on icon "將字幕儲存至檔案" at bounding box center [575, 28] width 10 height 10
click at [575, 63] on font "儲存至 SRT 檔案" at bounding box center [599, 61] width 50 height 10
click at [577, 26] on icon "將字幕儲存至檔案" at bounding box center [576, 28] width 8 height 8
click at [558, 27] on div at bounding box center [359, 169] width 718 height 339
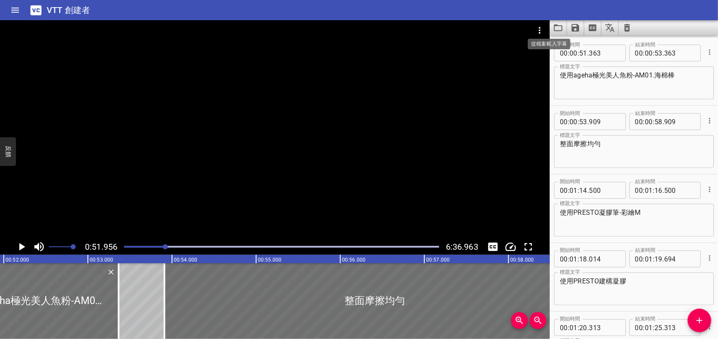
click at [558, 27] on icon "從檔案載入字幕" at bounding box center [558, 28] width 10 height 10
